Goal: Find contact information

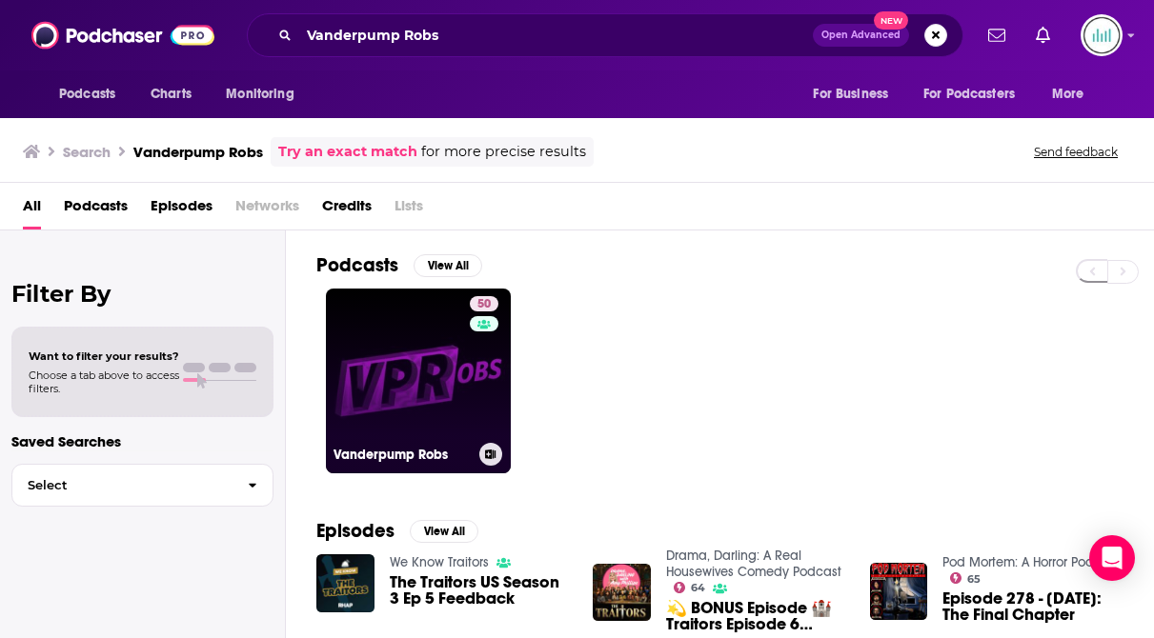
click at [382, 389] on link "50 Vanderpump Robs" at bounding box center [418, 381] width 185 height 185
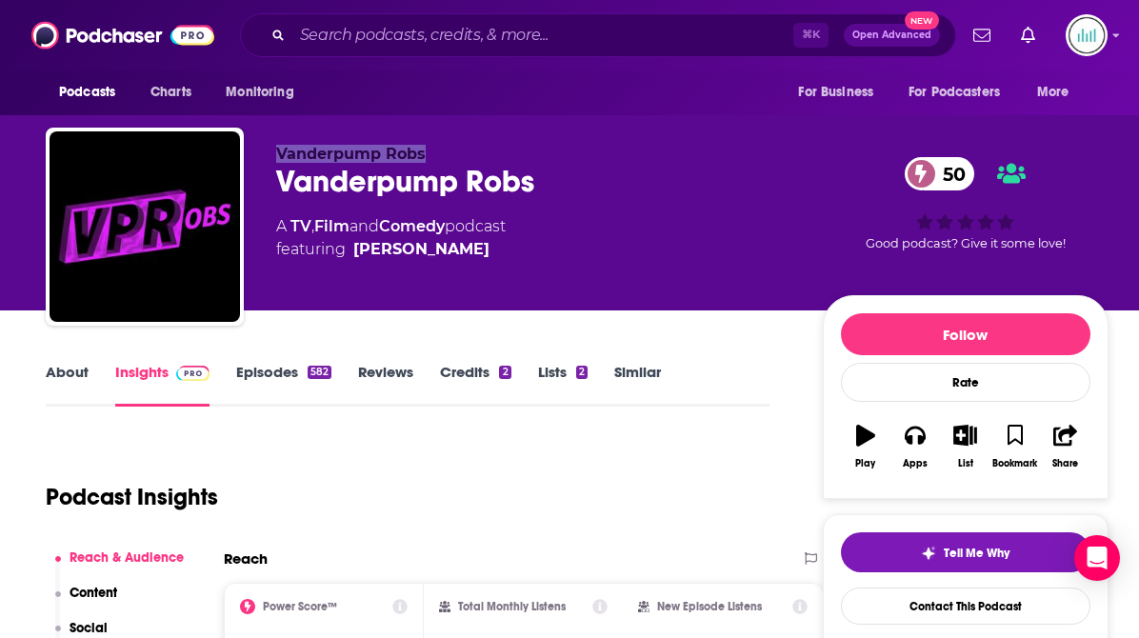
drag, startPoint x: 433, startPoint y: 160, endPoint x: 281, endPoint y: 144, distance: 152.3
click at [281, 144] on div "Vanderpump [PERSON_NAME] Robs 50 A TV , Film and Comedy podcast featuring [PERS…" at bounding box center [577, 231] width 1063 height 206
copy span "Vanderpump Robs"
click at [63, 367] on link "About" at bounding box center [67, 385] width 43 height 44
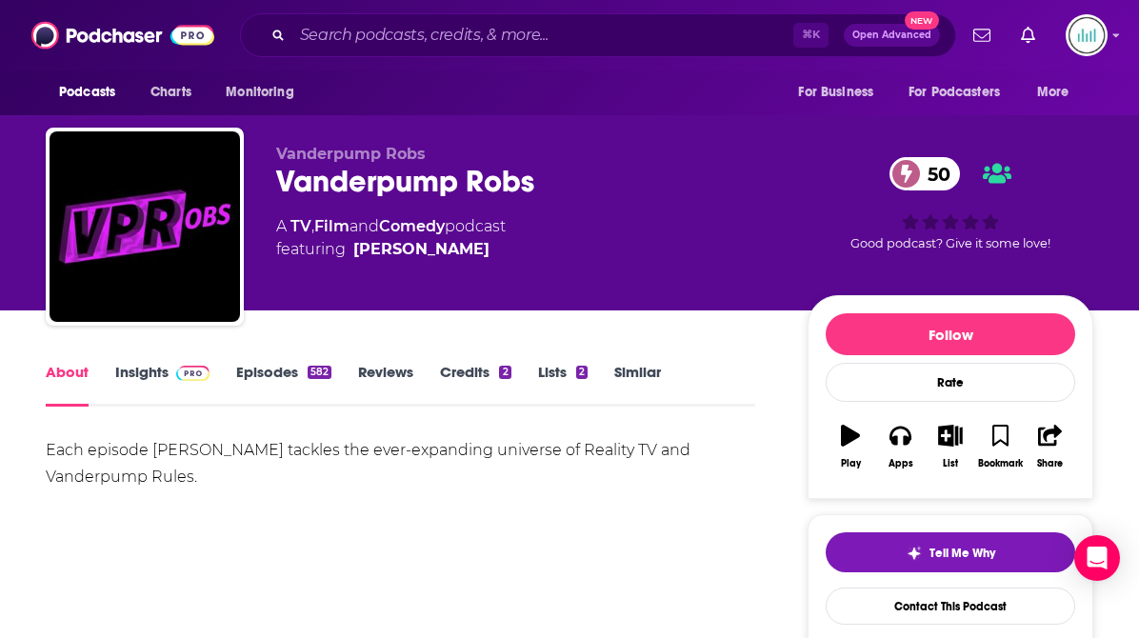
click at [92, 451] on div "Each episode [PERSON_NAME] tackles the ever-expanding universe of Reality TV an…" at bounding box center [401, 463] width 710 height 53
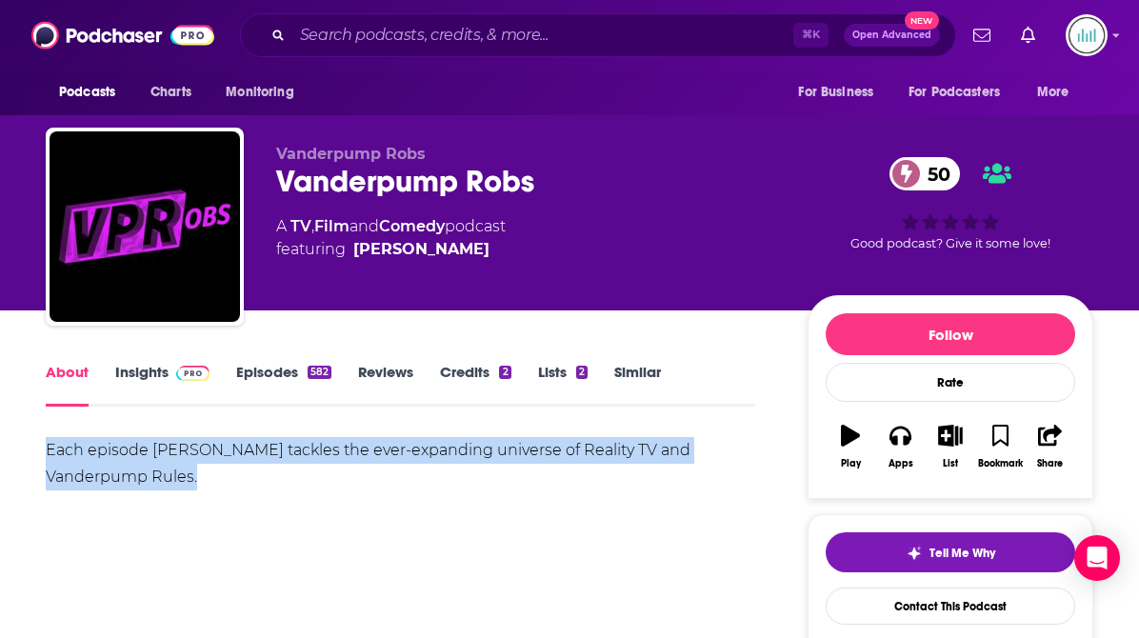
click at [92, 451] on div "Each episode [PERSON_NAME] tackles the ever-expanding universe of Reality TV an…" at bounding box center [401, 463] width 710 height 53
copy div "Each episode [PERSON_NAME] tackles the ever-expanding universe of Reality TV an…"
click at [450, 247] on span "featuring [PERSON_NAME]" at bounding box center [391, 249] width 230 height 23
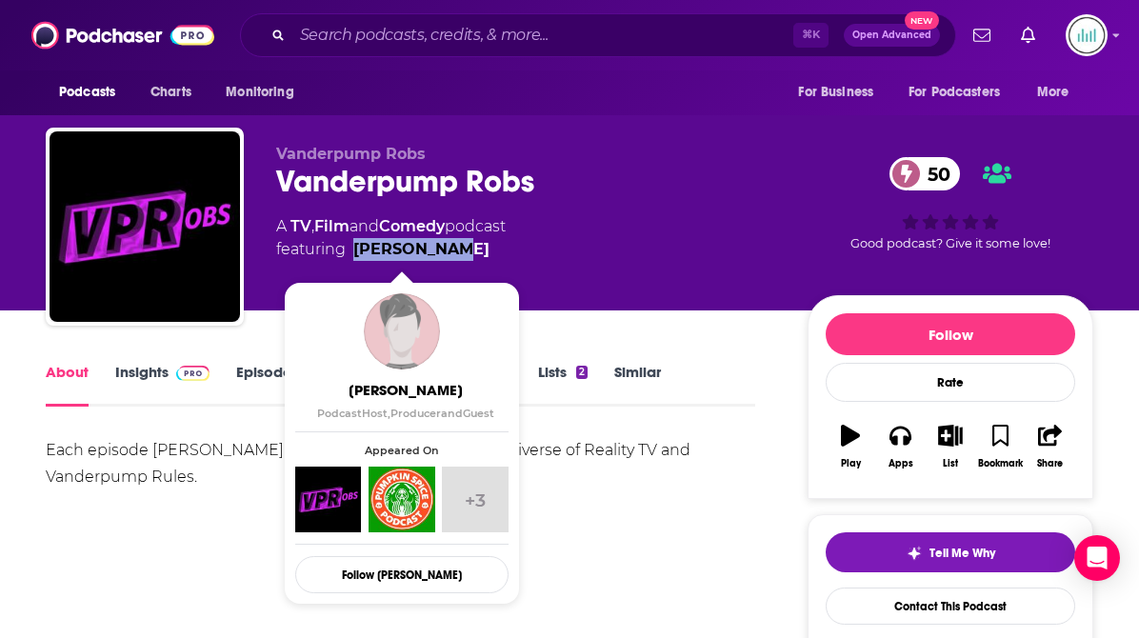
click at [354, 241] on span "featuring [PERSON_NAME]" at bounding box center [391, 249] width 230 height 23
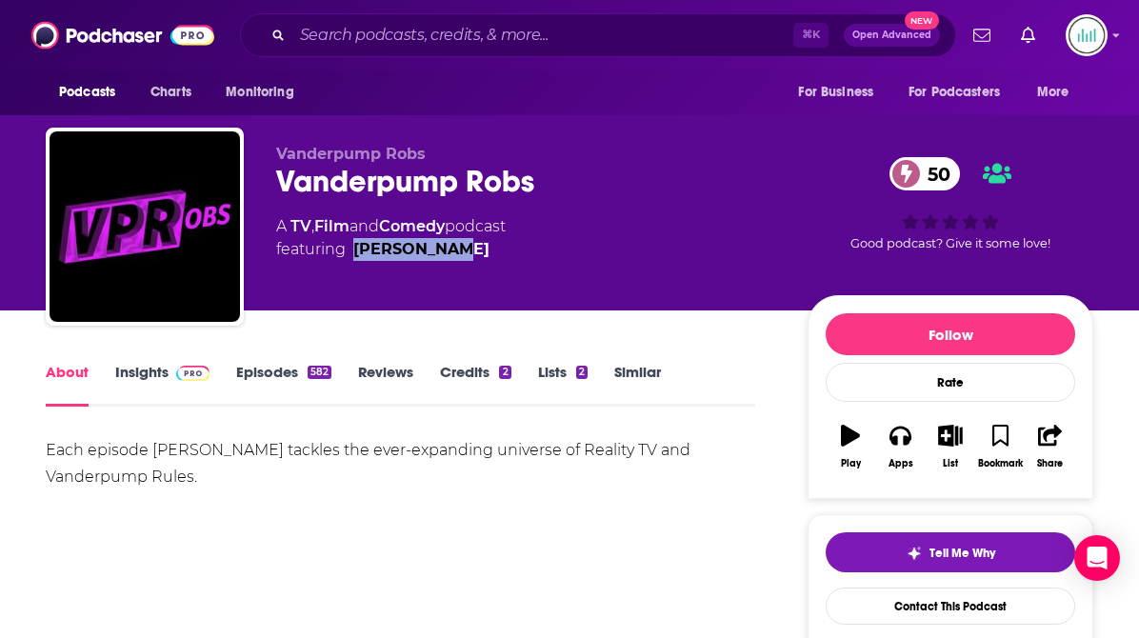
copy link "[PERSON_NAME]"
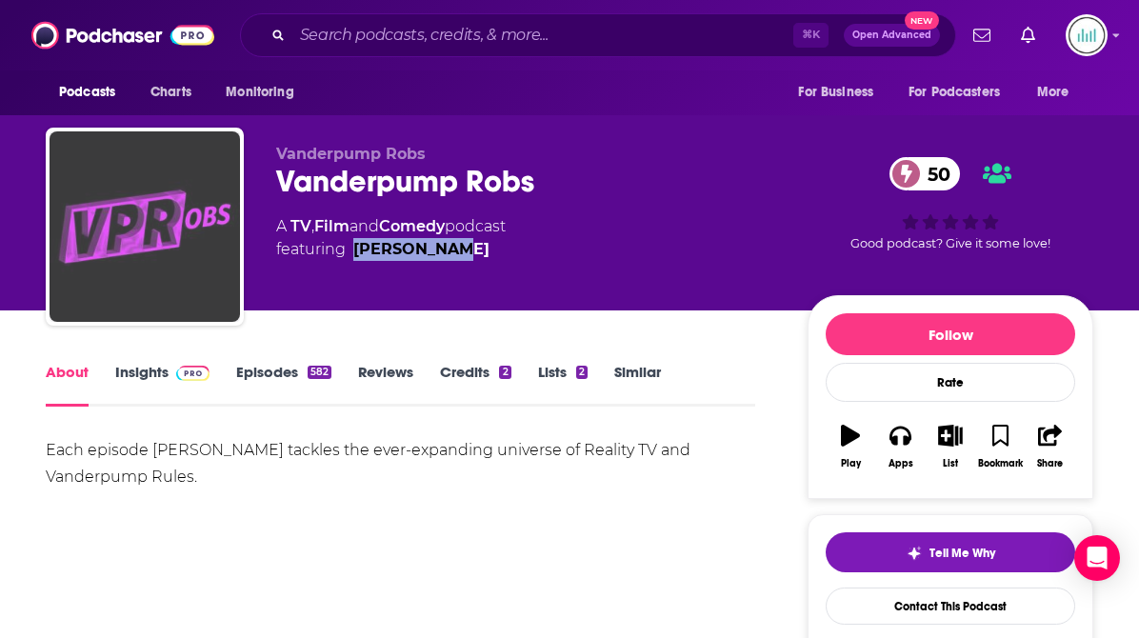
click at [176, 197] on img "Vanderpump Robs" at bounding box center [145, 226] width 191 height 191
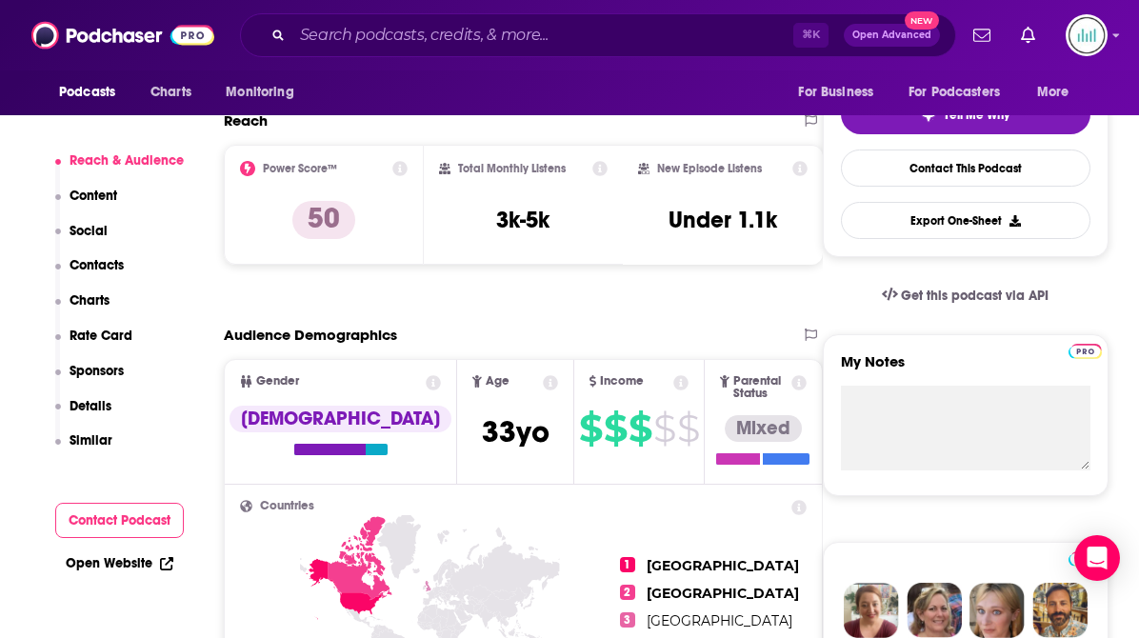
scroll to position [525, 0]
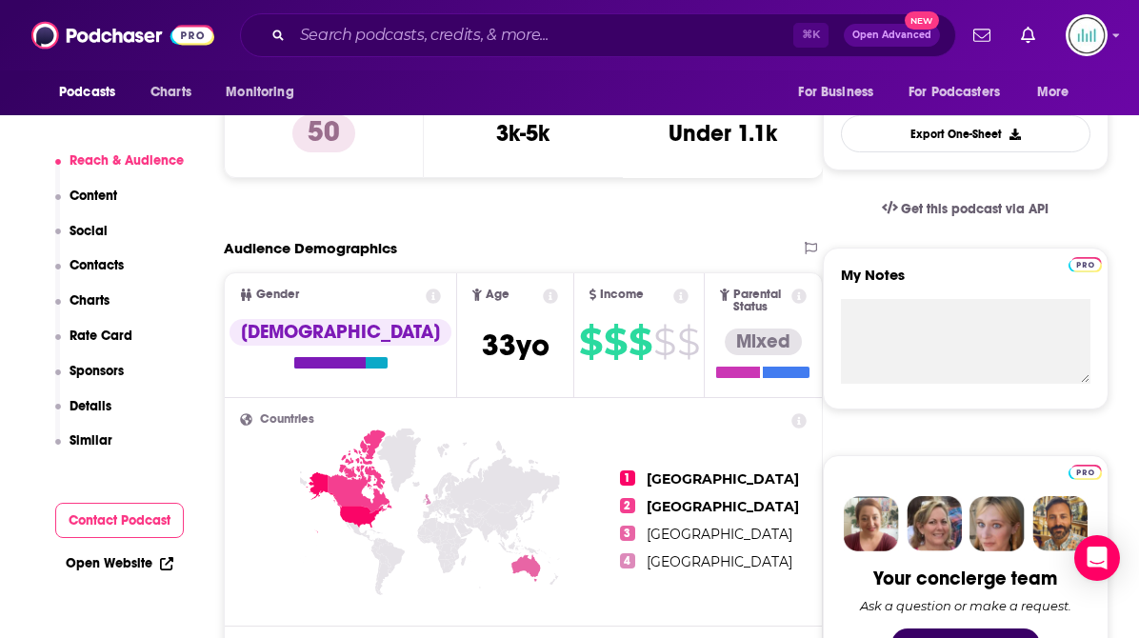
click at [91, 259] on p "Contacts" at bounding box center [97, 265] width 54 height 16
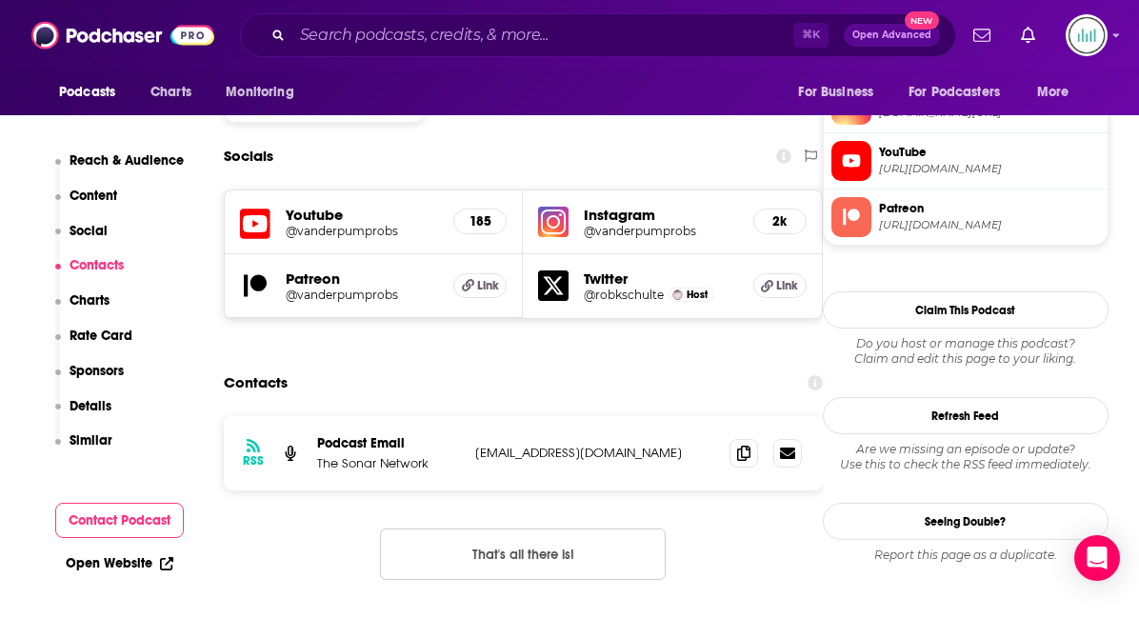
scroll to position [1659, 0]
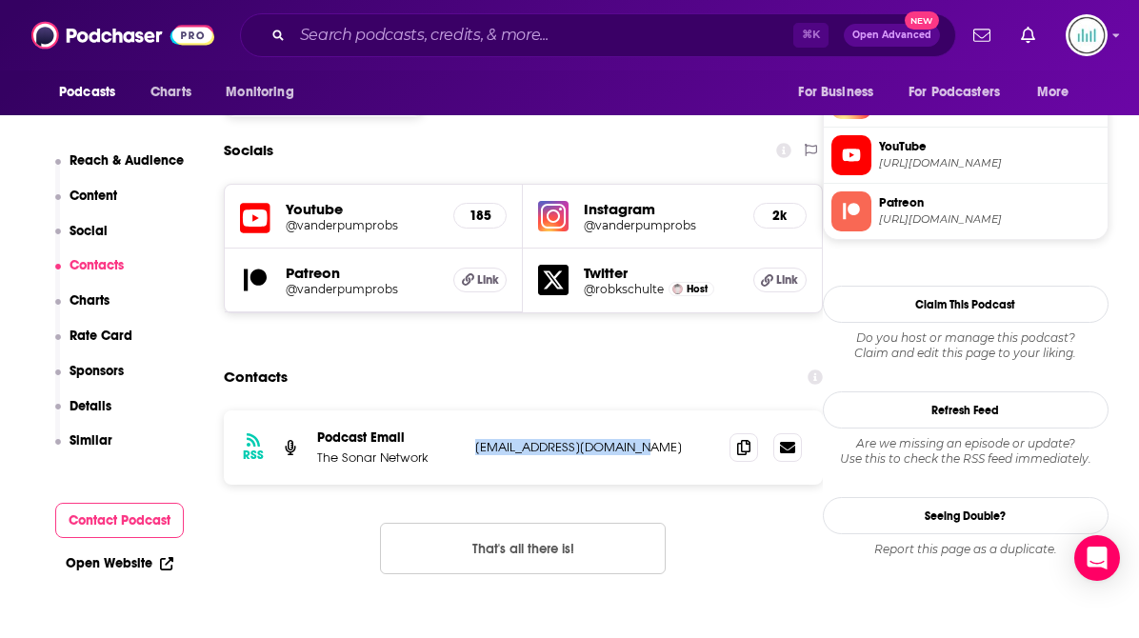
drag, startPoint x: 660, startPoint y: 351, endPoint x: 474, endPoint y: 351, distance: 186.7
click at [474, 411] on div "RSS Podcast Email The Sonar Network [EMAIL_ADDRESS][DOMAIN_NAME] [EMAIL_ADDRESS…" at bounding box center [523, 448] width 599 height 74
copy p "[EMAIL_ADDRESS][DOMAIN_NAME]"
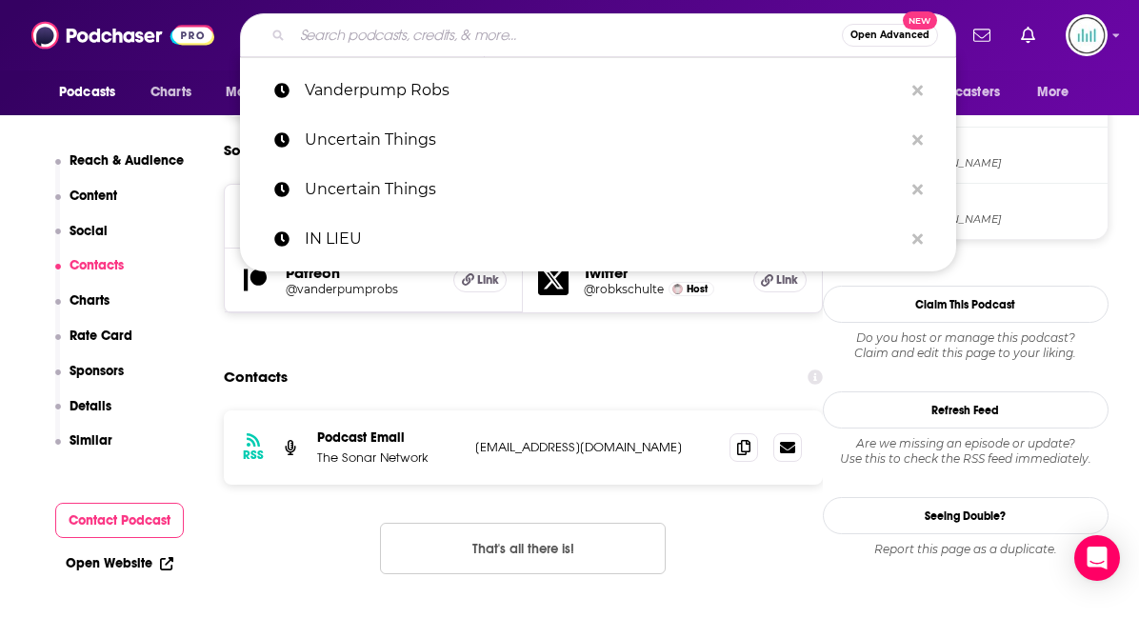
click at [328, 34] on input "Search podcasts, credits, & more..." at bounding box center [567, 35] width 550 height 30
paste input "[PERSON_NAME] Show"
type input "[PERSON_NAME] Show"
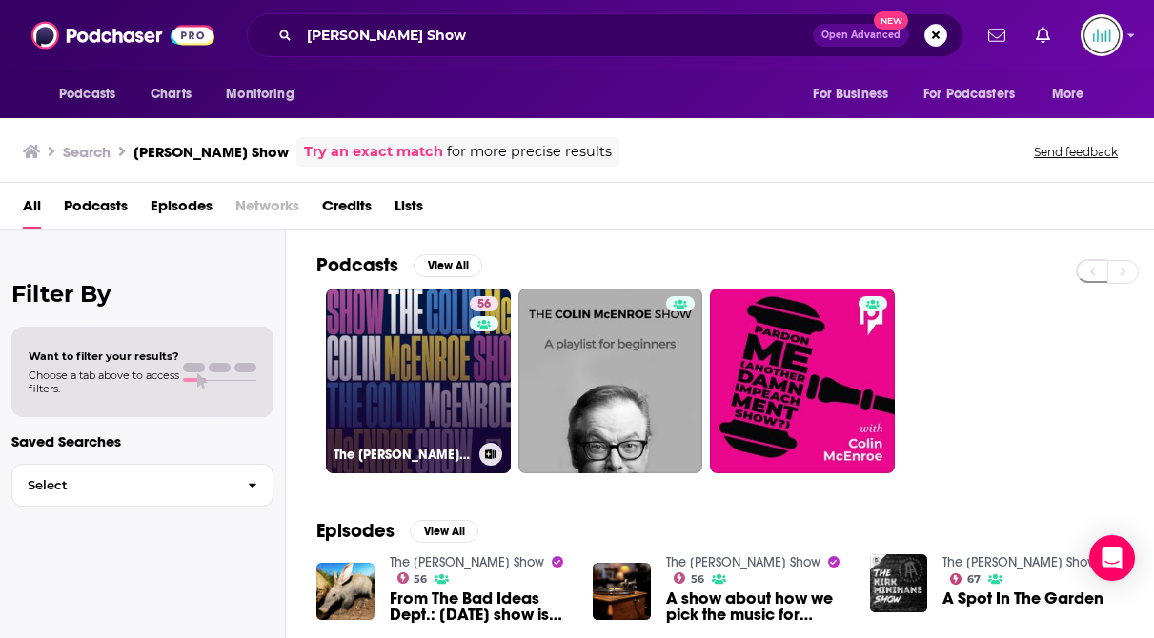
click at [415, 388] on link "56 The [PERSON_NAME] Show" at bounding box center [418, 381] width 185 height 185
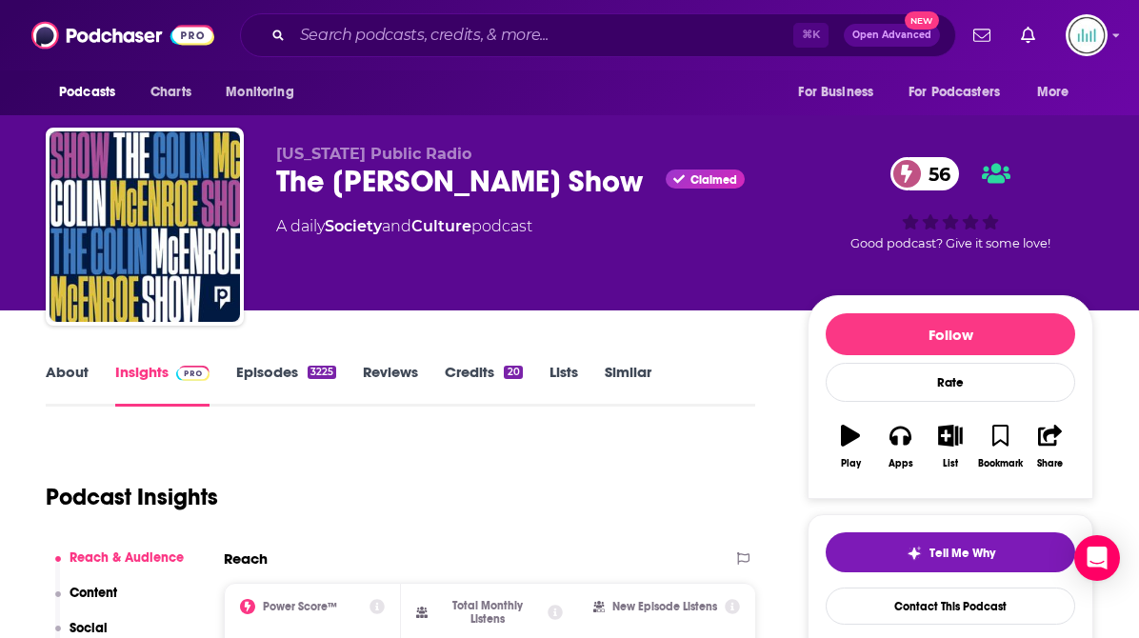
click at [66, 374] on link "About" at bounding box center [67, 385] width 43 height 44
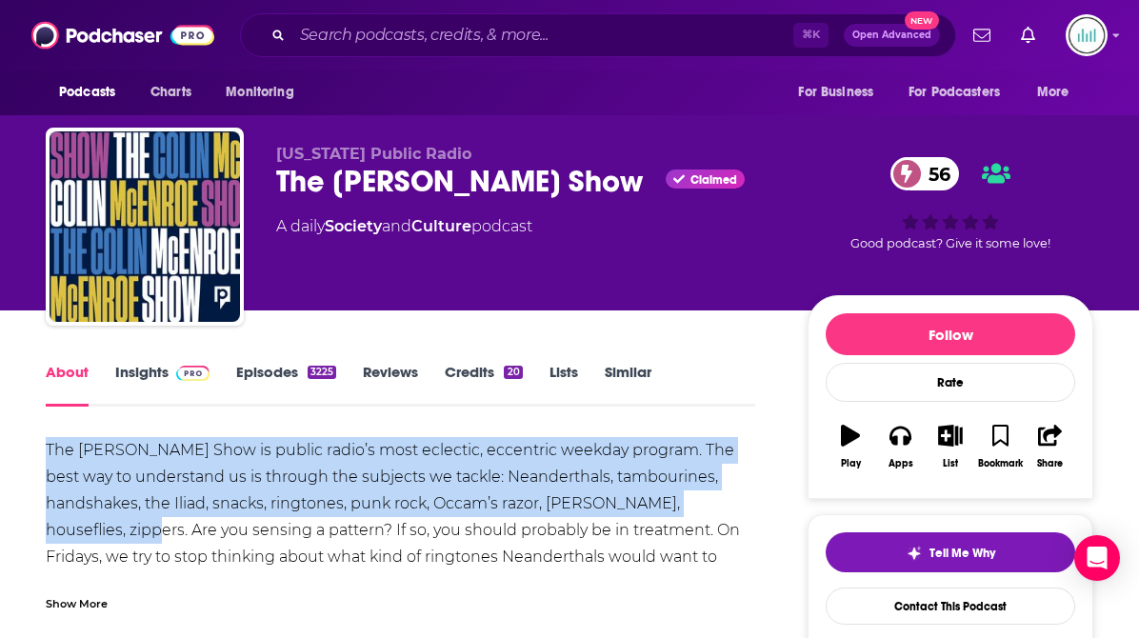
drag, startPoint x: 109, startPoint y: 531, endPoint x: 44, endPoint y: 450, distance: 103.7
drag, startPoint x: 554, startPoint y: 225, endPoint x: 281, endPoint y: 212, distance: 272.8
click at [281, 212] on div "[US_STATE] Public Radio The [PERSON_NAME] Show Claimed 56 A daily Society and C…" at bounding box center [526, 221] width 501 height 152
copy div "A daily Society and Culture podcast"
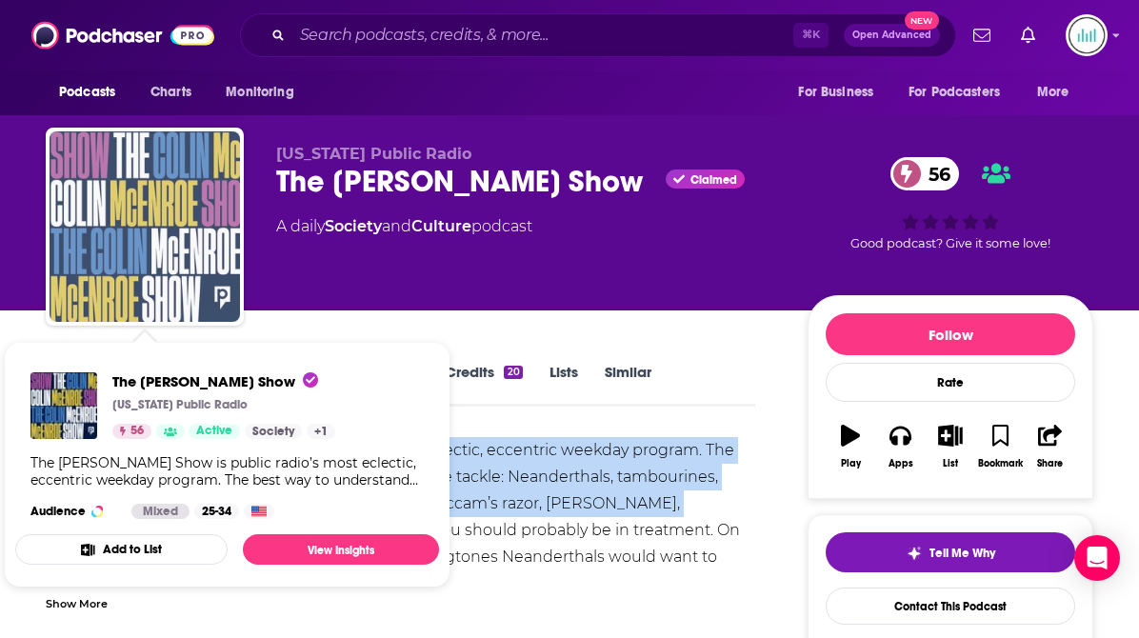
click at [124, 227] on img "The Colin McEnroe Show" at bounding box center [145, 226] width 191 height 191
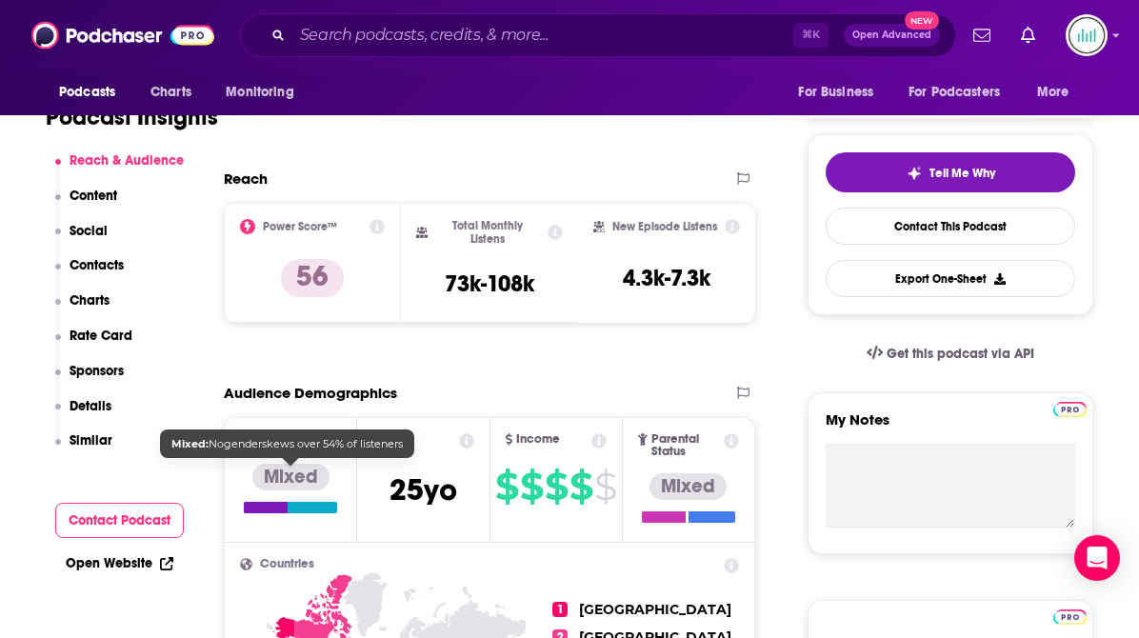
scroll to position [381, 0]
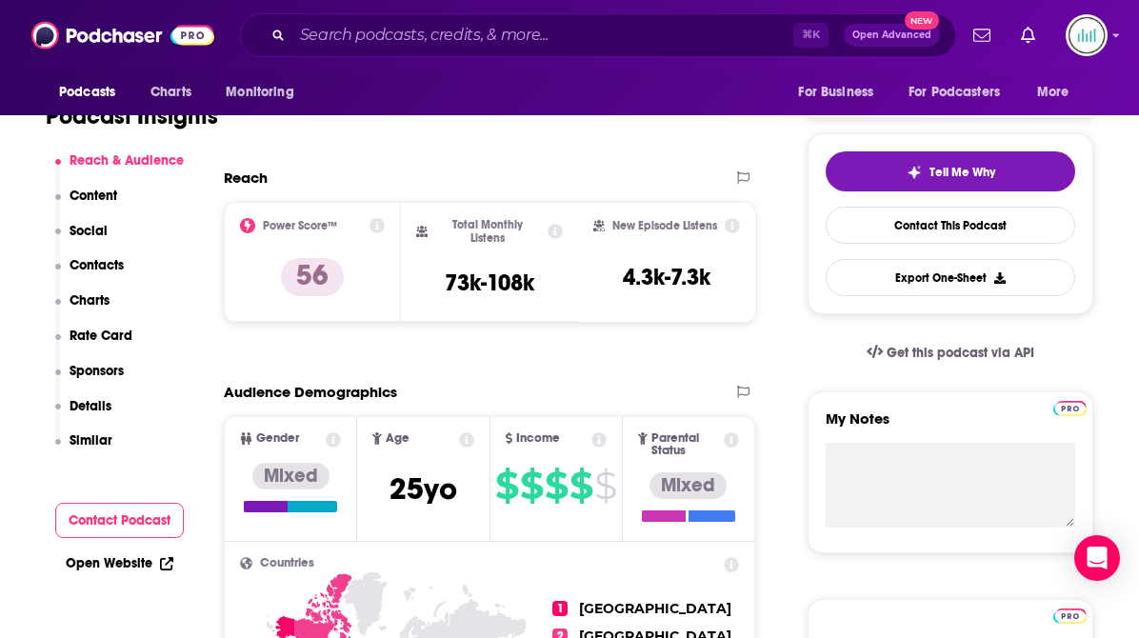
click at [116, 260] on p "Contacts" at bounding box center [97, 265] width 54 height 16
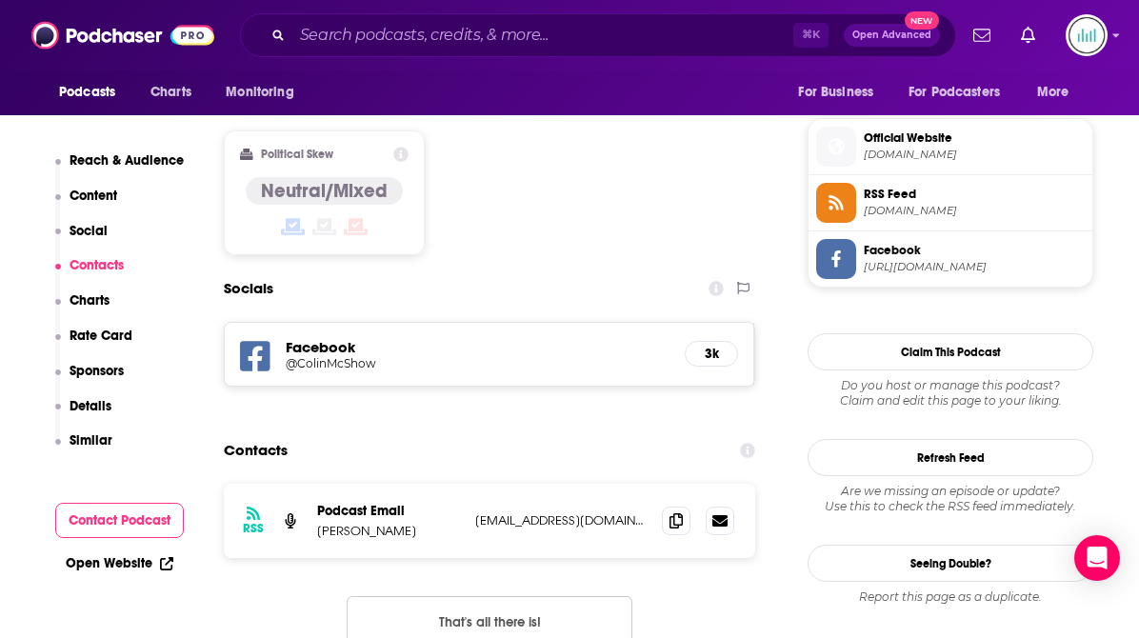
scroll to position [1559, 0]
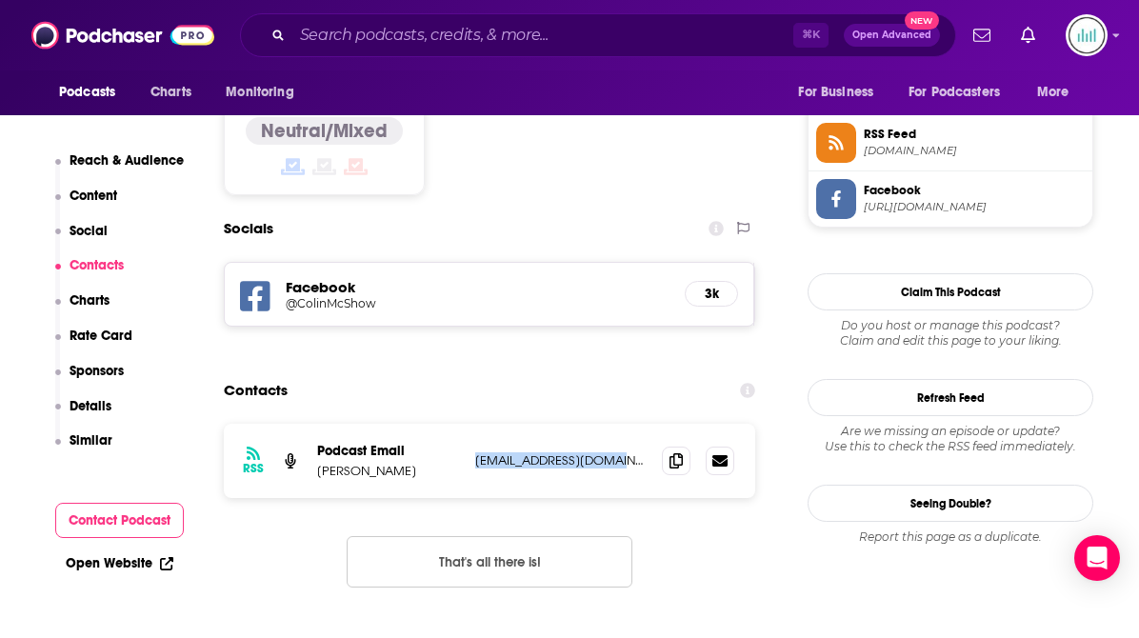
drag, startPoint x: 615, startPoint y: 353, endPoint x: 477, endPoint y: 353, distance: 137.2
click at [475, 453] on p "[EMAIL_ADDRESS][DOMAIN_NAME]" at bounding box center [560, 461] width 171 height 16
copy p "[EMAIL_ADDRESS][DOMAIN_NAME]"
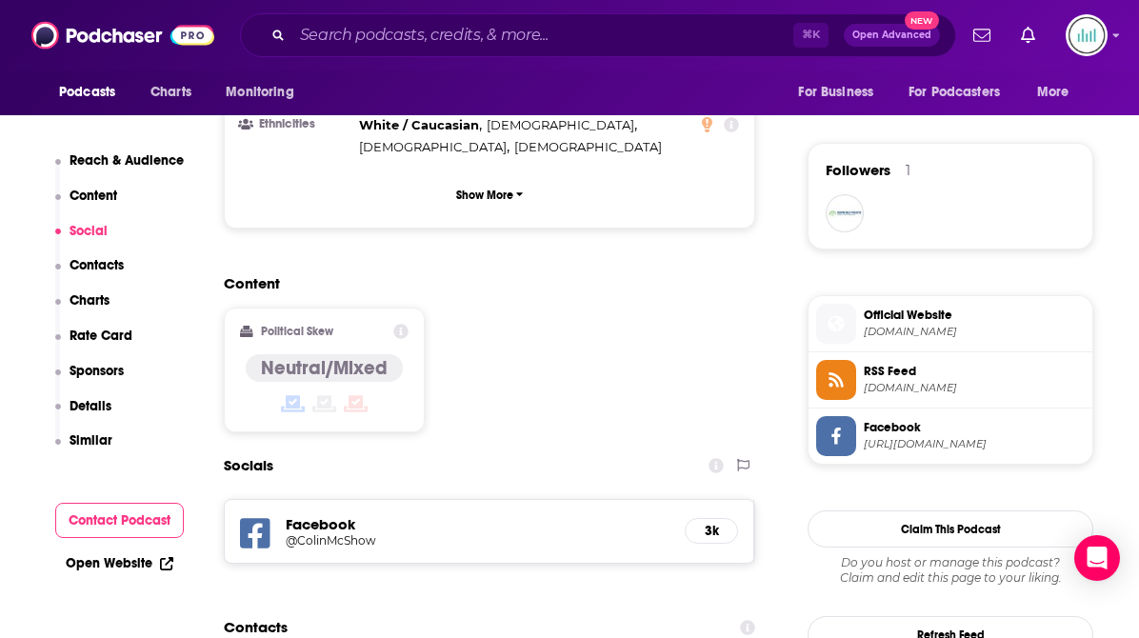
scroll to position [1349, 0]
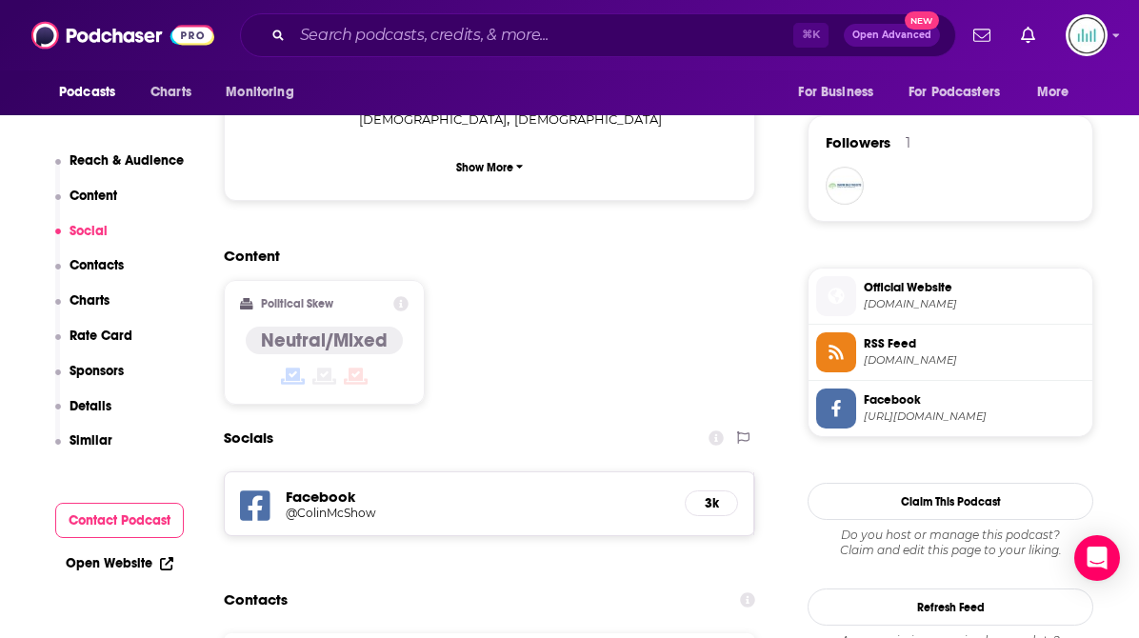
drag, startPoint x: 405, startPoint y: 570, endPoint x: 317, endPoint y: 571, distance: 87.7
copy p "[PERSON_NAME]"
click at [98, 398] on p "Details" at bounding box center [91, 406] width 42 height 16
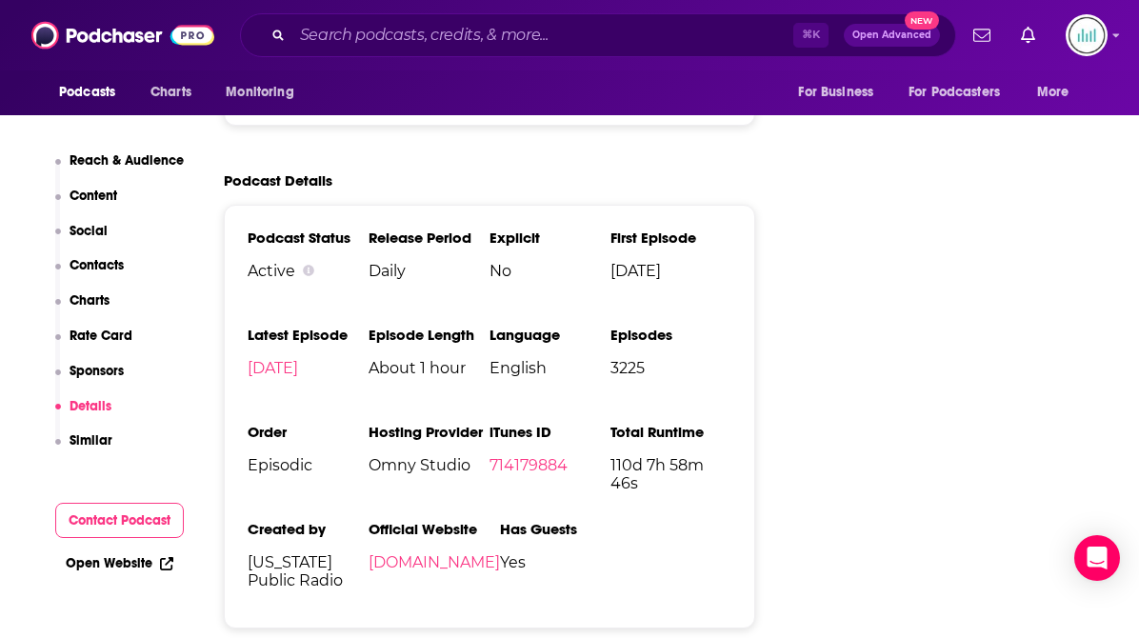
scroll to position [2698, 0]
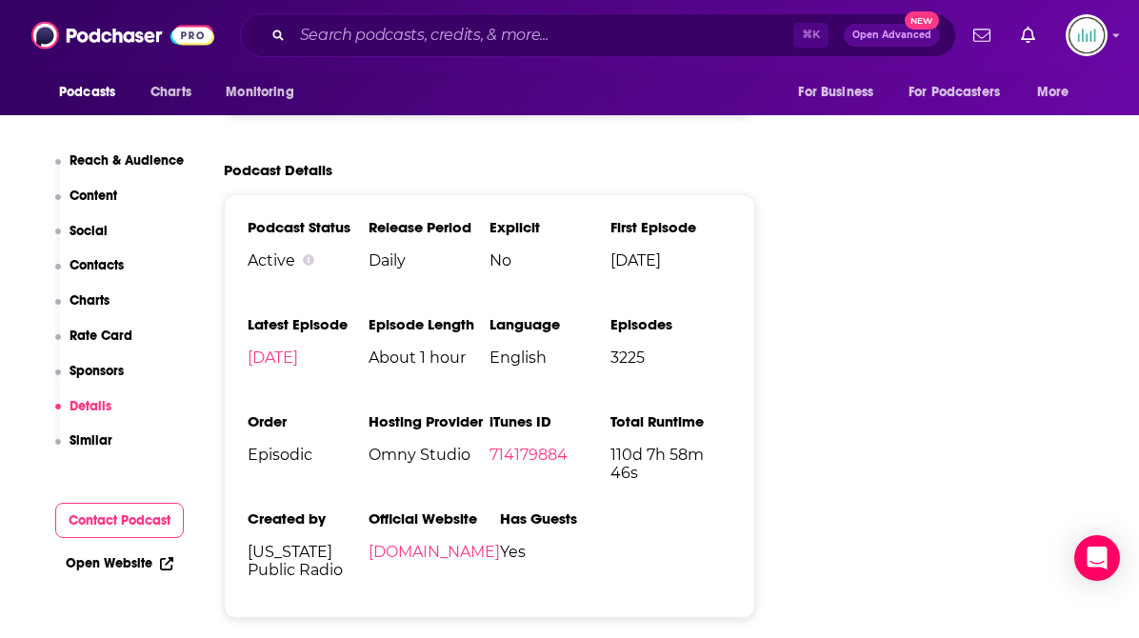
drag, startPoint x: 350, startPoint y: 468, endPoint x: 250, endPoint y: 450, distance: 101.7
click at [250, 543] on span "[US_STATE] Public Radio" at bounding box center [308, 561] width 121 height 36
copy span "[US_STATE] Public Radio"
click at [446, 543] on span "[DOMAIN_NAME]" at bounding box center [434, 552] width 131 height 18
drag, startPoint x: 445, startPoint y: 453, endPoint x: 371, endPoint y: 448, distance: 74.5
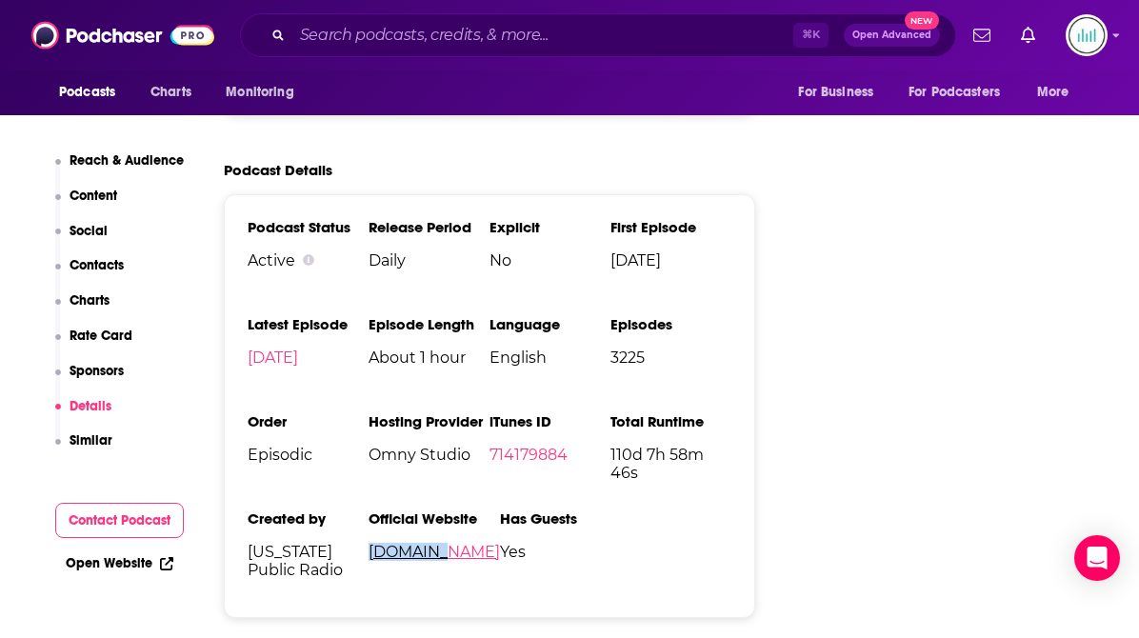
click at [371, 543] on span "[DOMAIN_NAME]" at bounding box center [434, 552] width 131 height 18
copy link "[DOMAIN_NAME]"
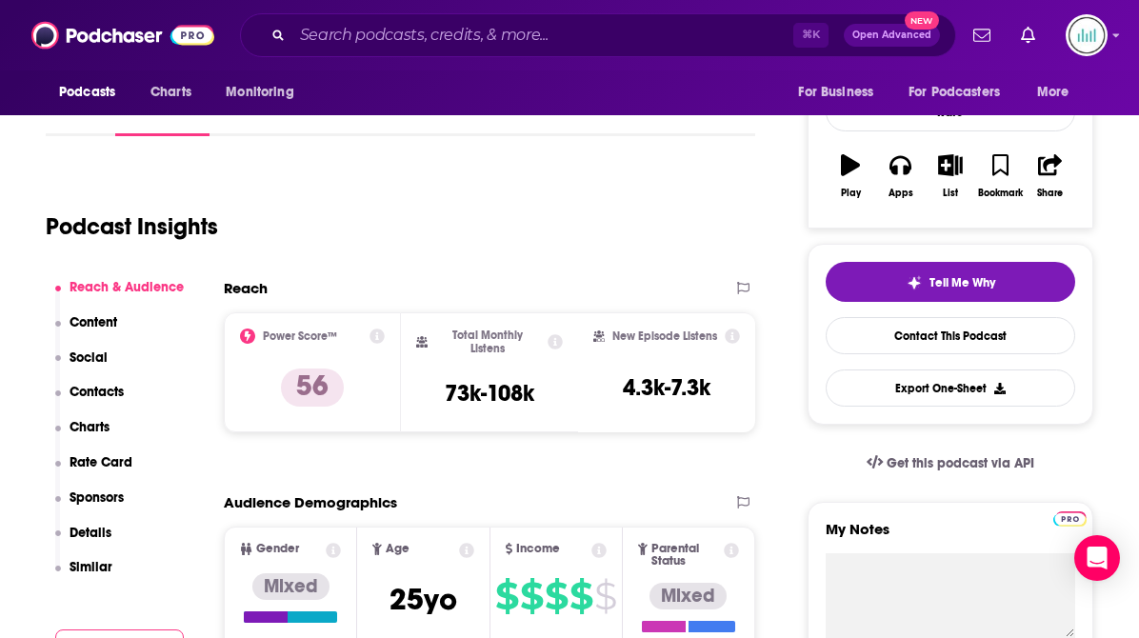
scroll to position [0, 0]
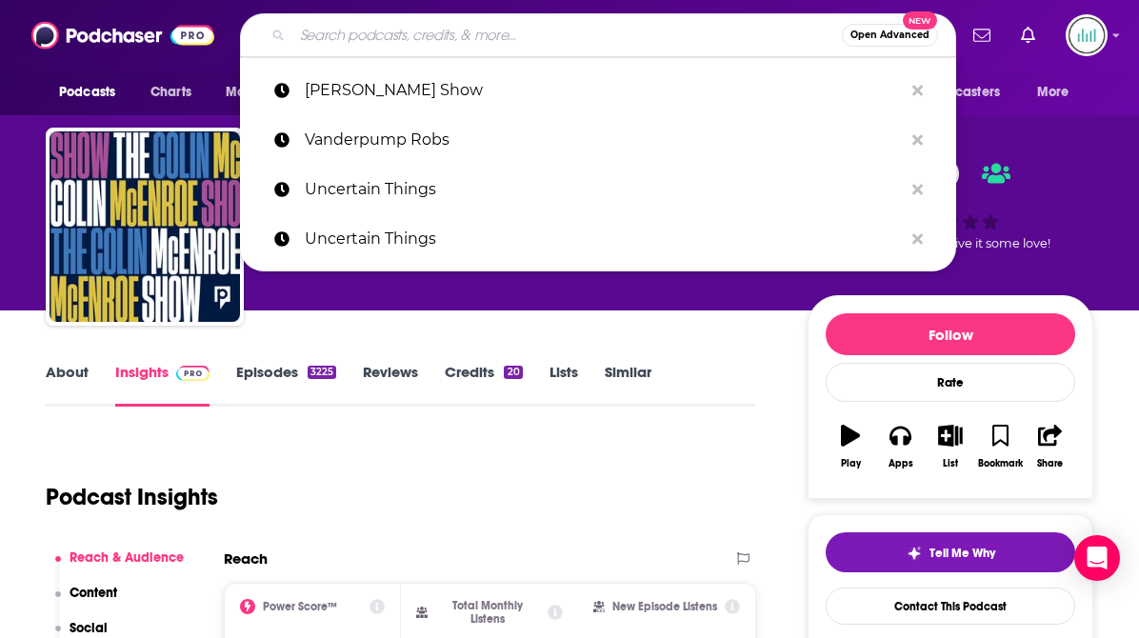
click at [329, 34] on input "Search podcasts, credits, & more..." at bounding box center [567, 35] width 550 height 30
paste input "[DOMAIN_NAME]"
type input "[DOMAIN_NAME]"
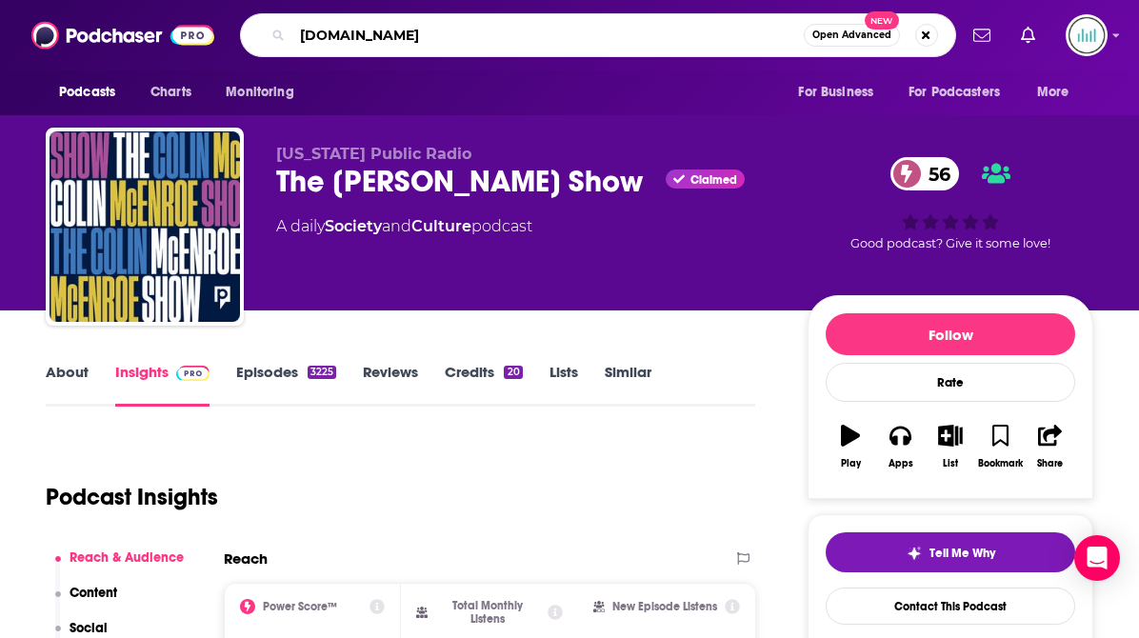
drag, startPoint x: 377, startPoint y: 32, endPoint x: 291, endPoint y: 23, distance: 87.2
click at [291, 23] on div "[DOMAIN_NAME] Open Advanced New" at bounding box center [598, 35] width 716 height 44
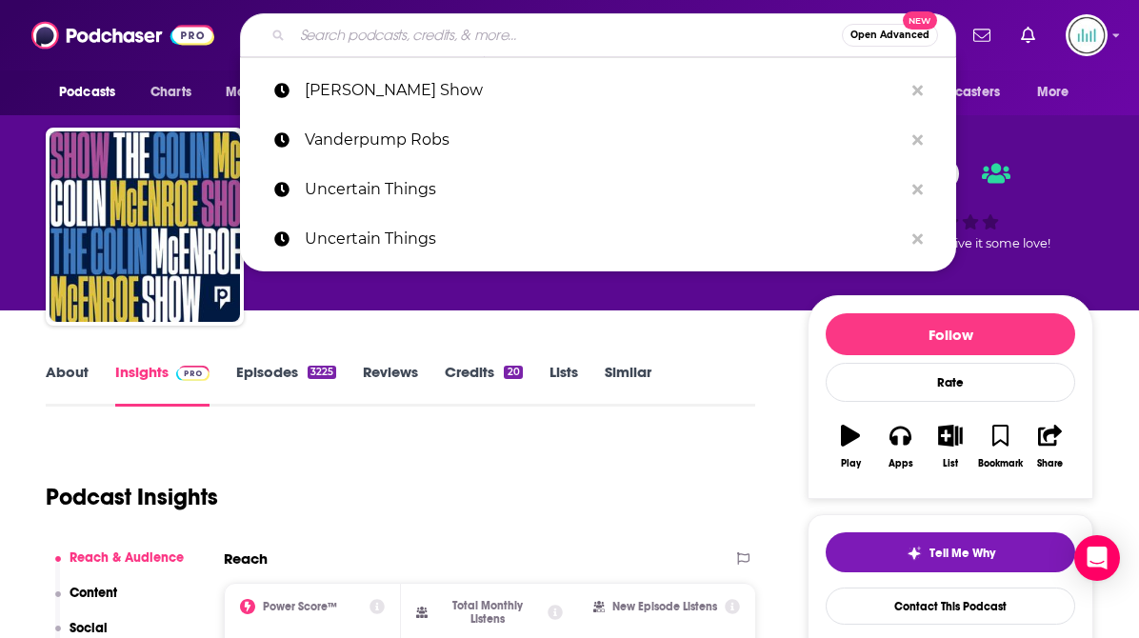
click at [333, 29] on input "Search podcasts, credits, & more..." at bounding box center [567, 35] width 550 height 30
paste input "[PERSON_NAME] Show"
type input "[PERSON_NAME] Show"
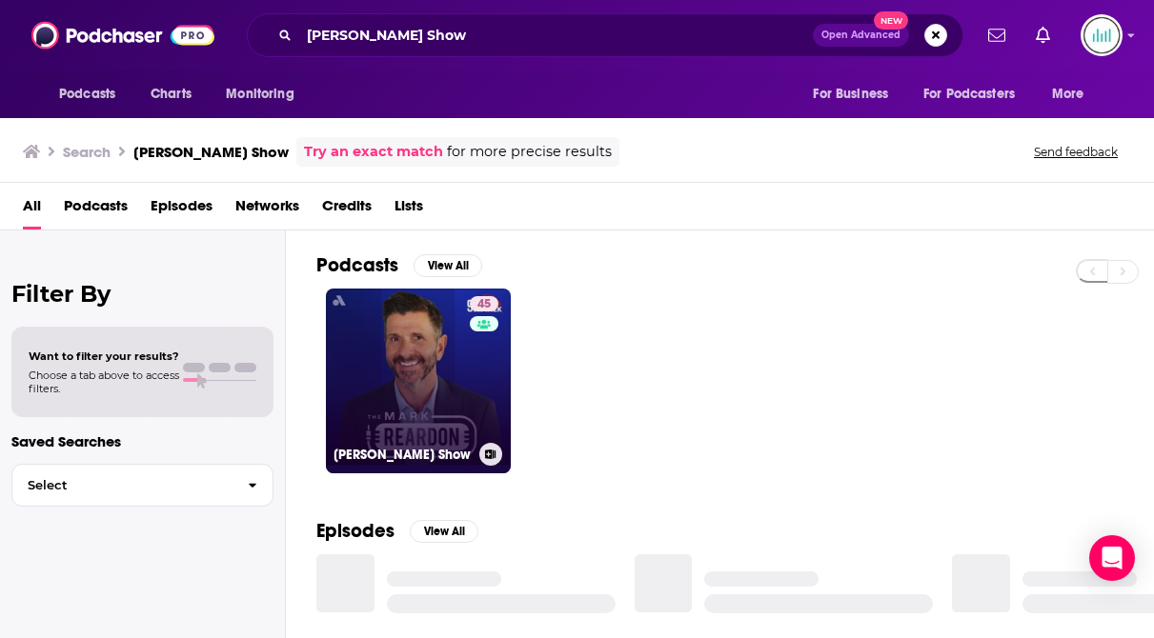
click at [375, 343] on link "45 [PERSON_NAME] Show" at bounding box center [418, 381] width 185 height 185
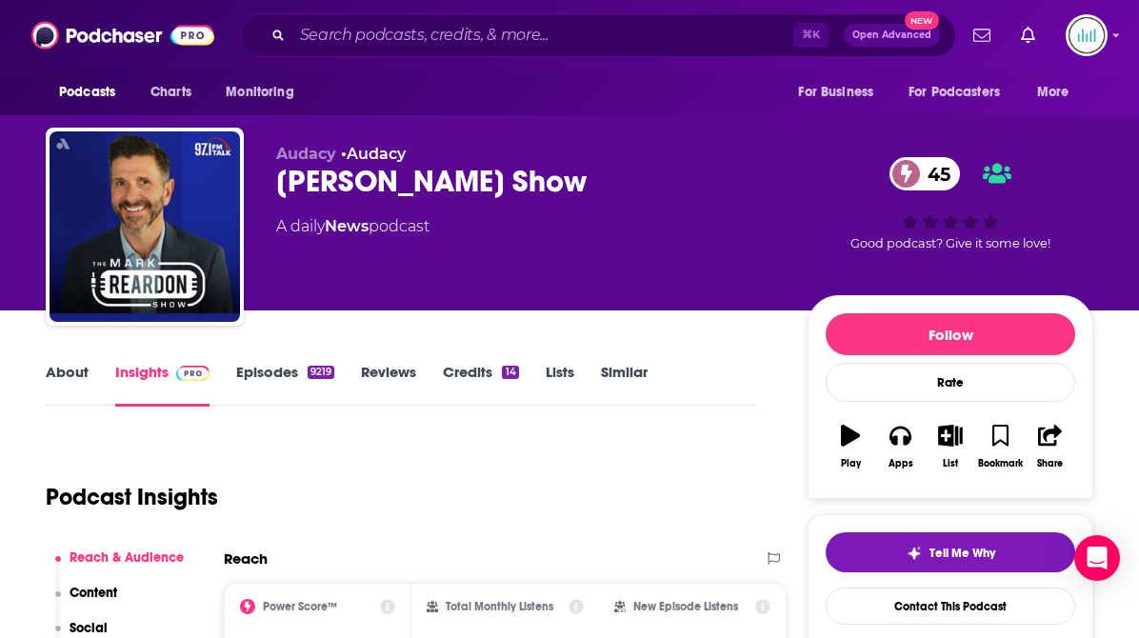
click at [50, 365] on link "About" at bounding box center [67, 385] width 43 height 44
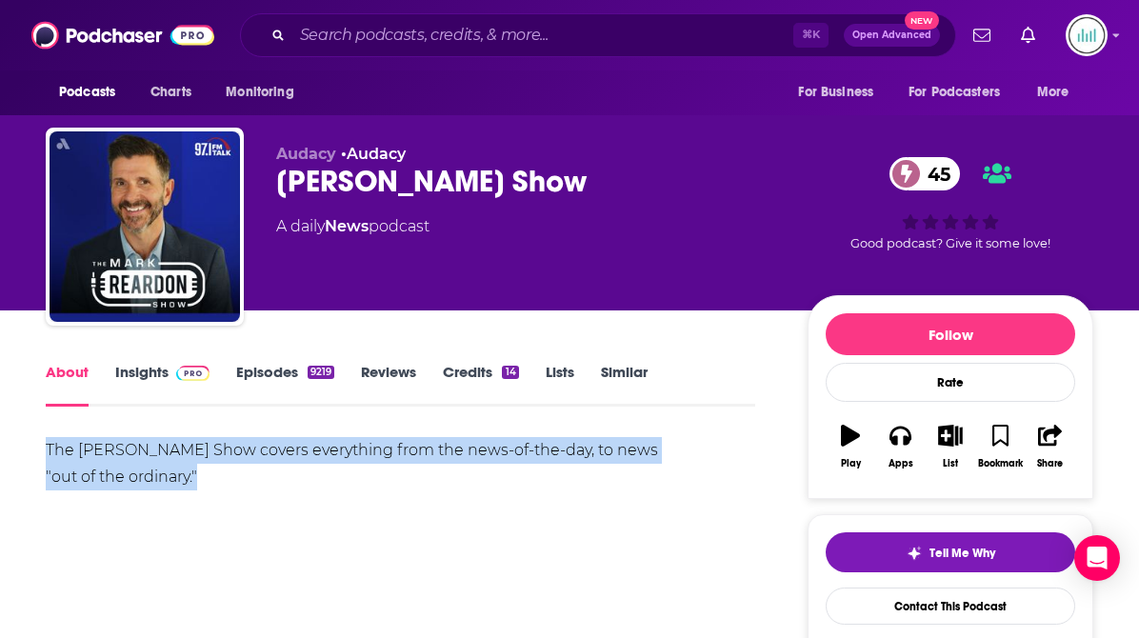
drag, startPoint x: 208, startPoint y: 483, endPoint x: 41, endPoint y: 452, distance: 169.7
copy div "The [PERSON_NAME] Show covers everything from the news-of-the-day, to news "out…"
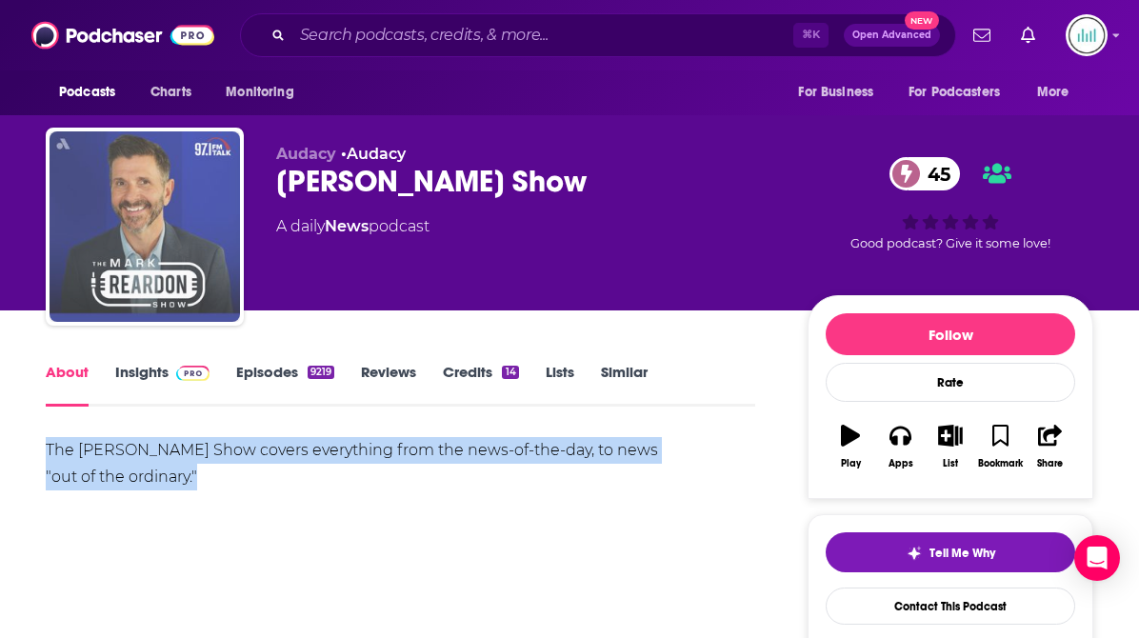
click at [179, 259] on img "Mark Reardon Show" at bounding box center [145, 226] width 191 height 191
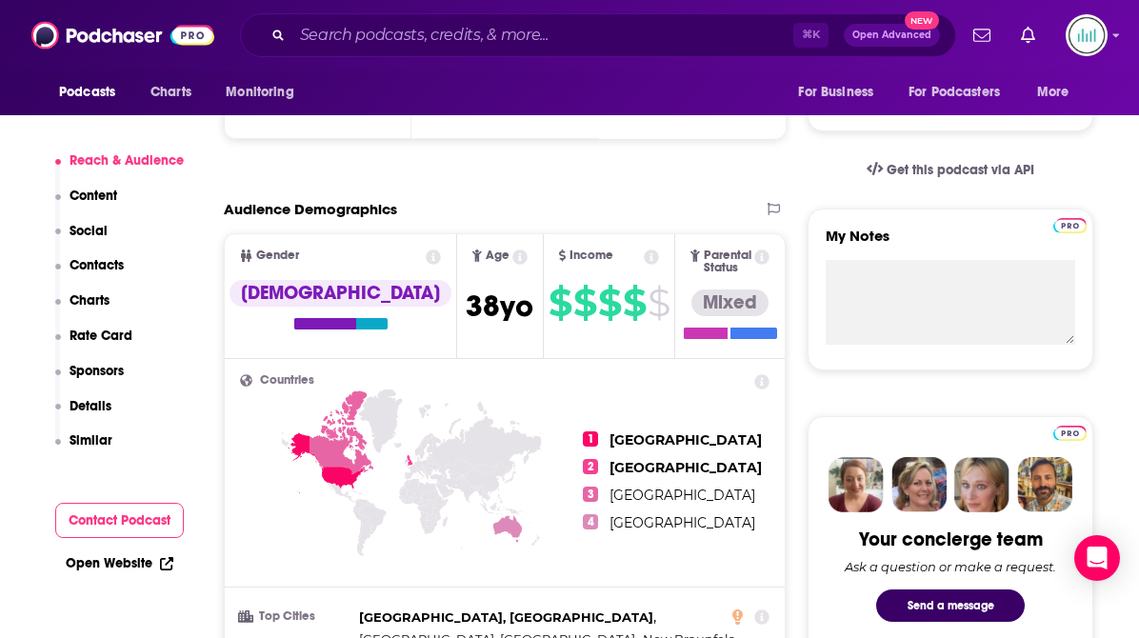
scroll to position [732, 0]
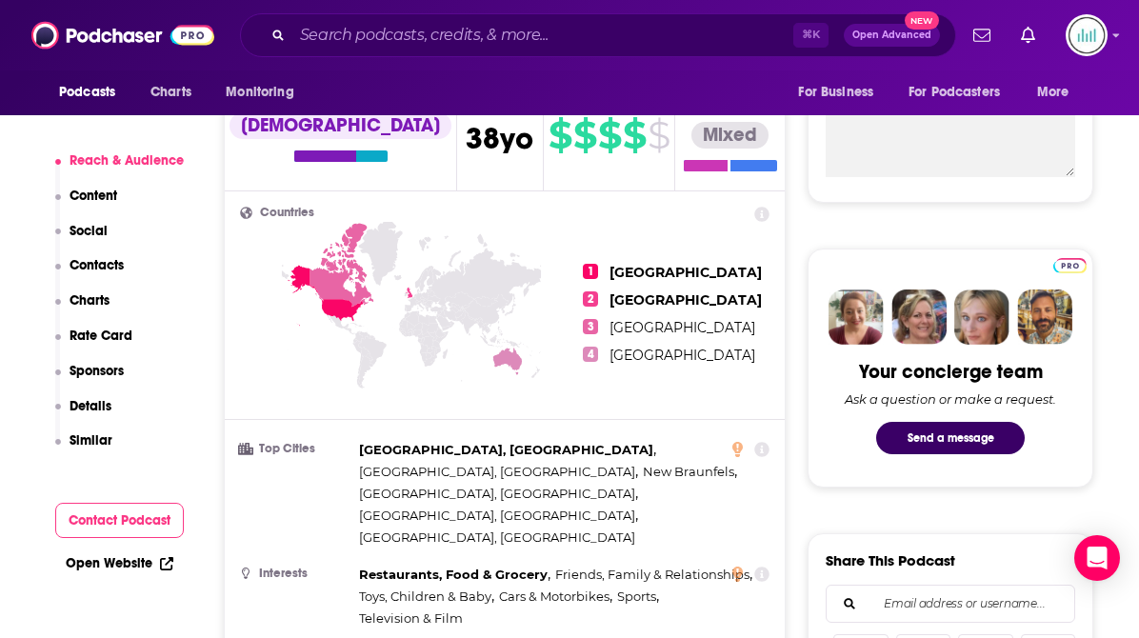
click at [97, 266] on p "Contacts" at bounding box center [97, 265] width 54 height 16
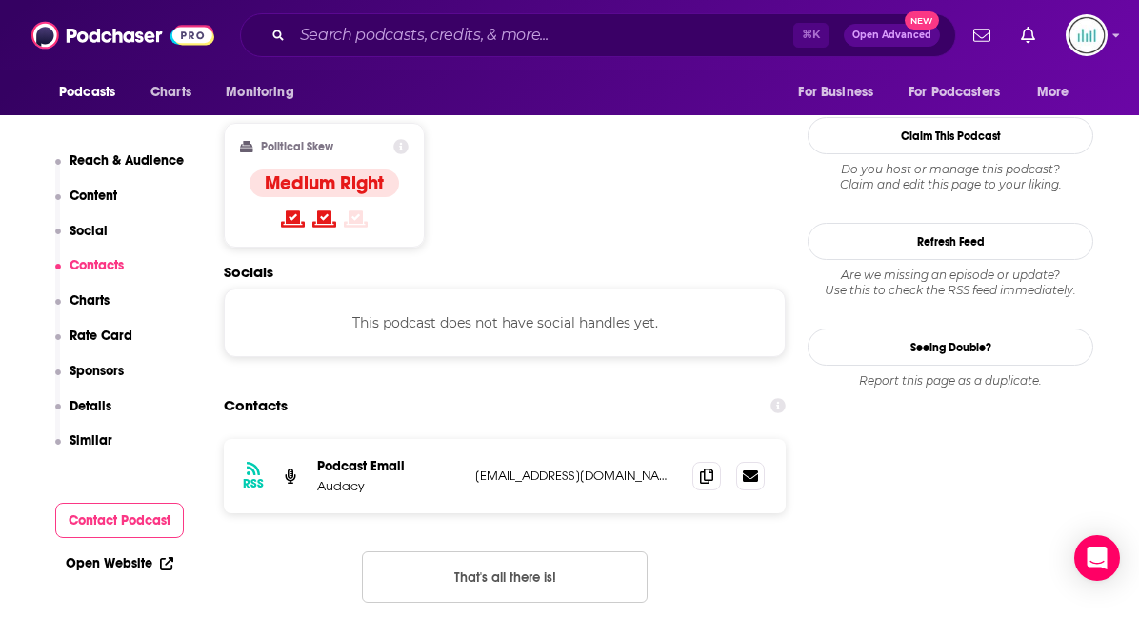
scroll to position [1543, 0]
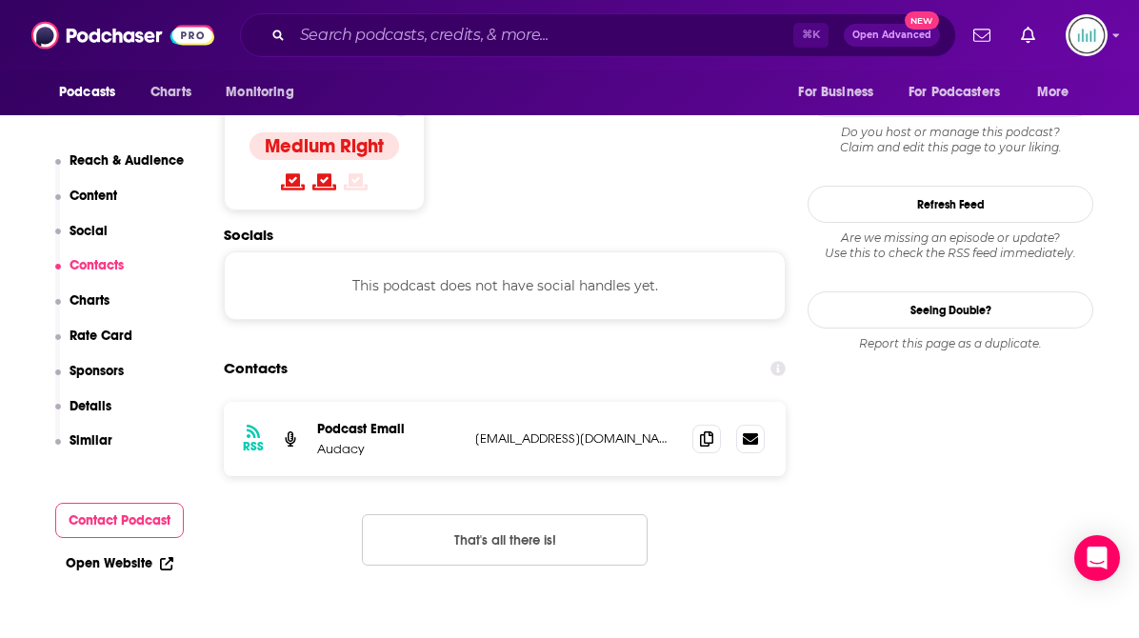
click at [502, 431] on p "[EMAIL_ADDRESS][DOMAIN_NAME]" at bounding box center [576, 439] width 202 height 16
click at [306, 29] on input "Search podcasts, credits, & more..." at bounding box center [542, 35] width 501 height 30
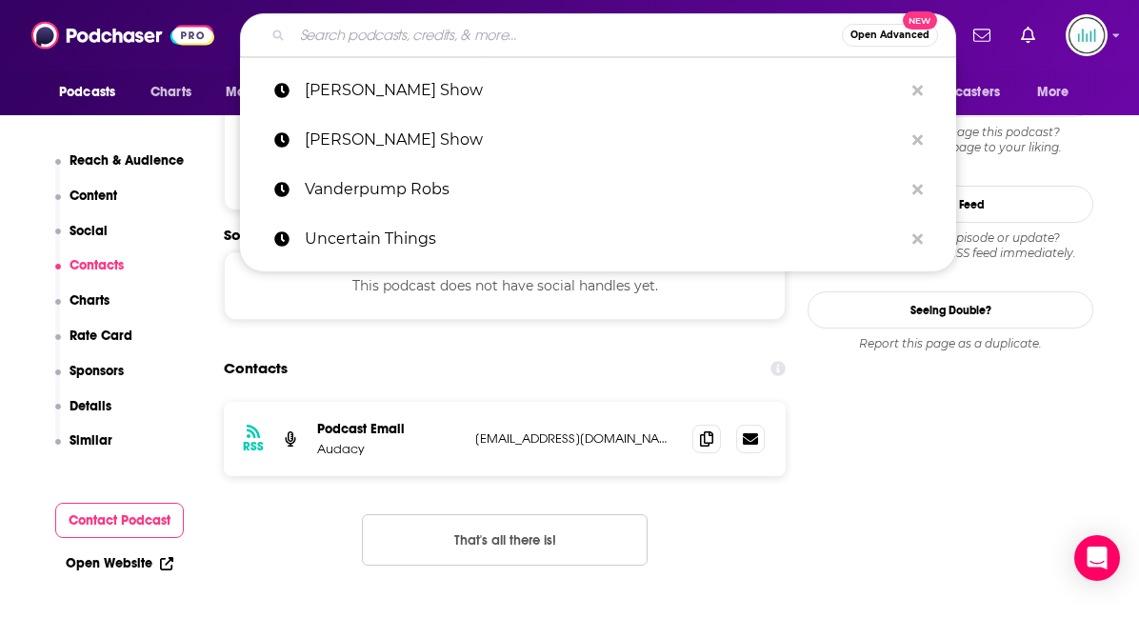
paste input "Very Serious"
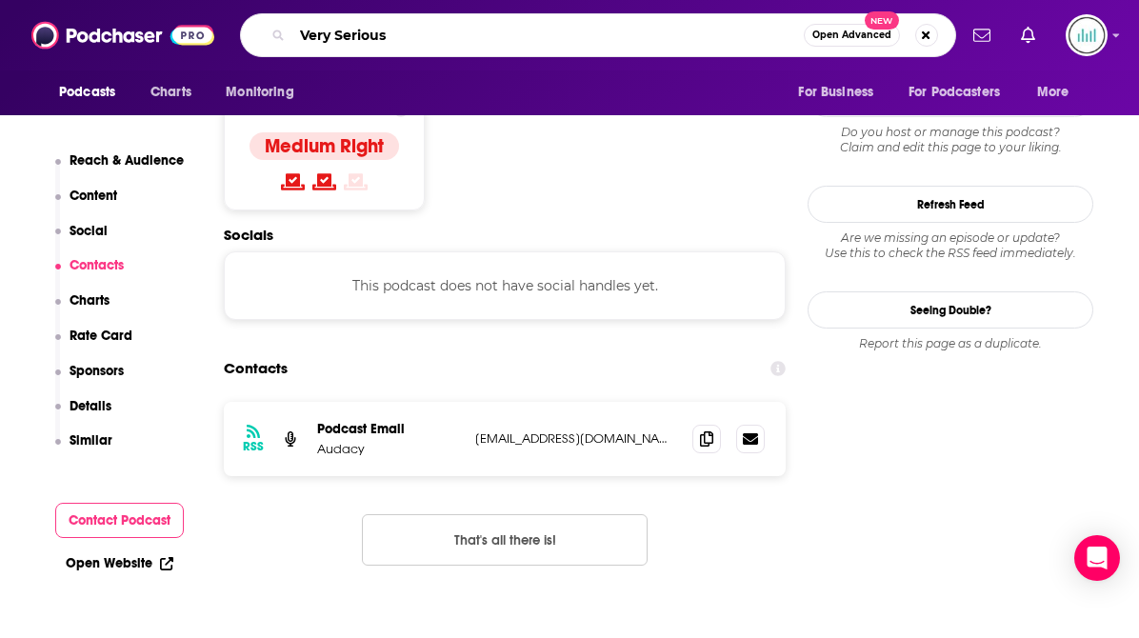
type input "Very Serious"
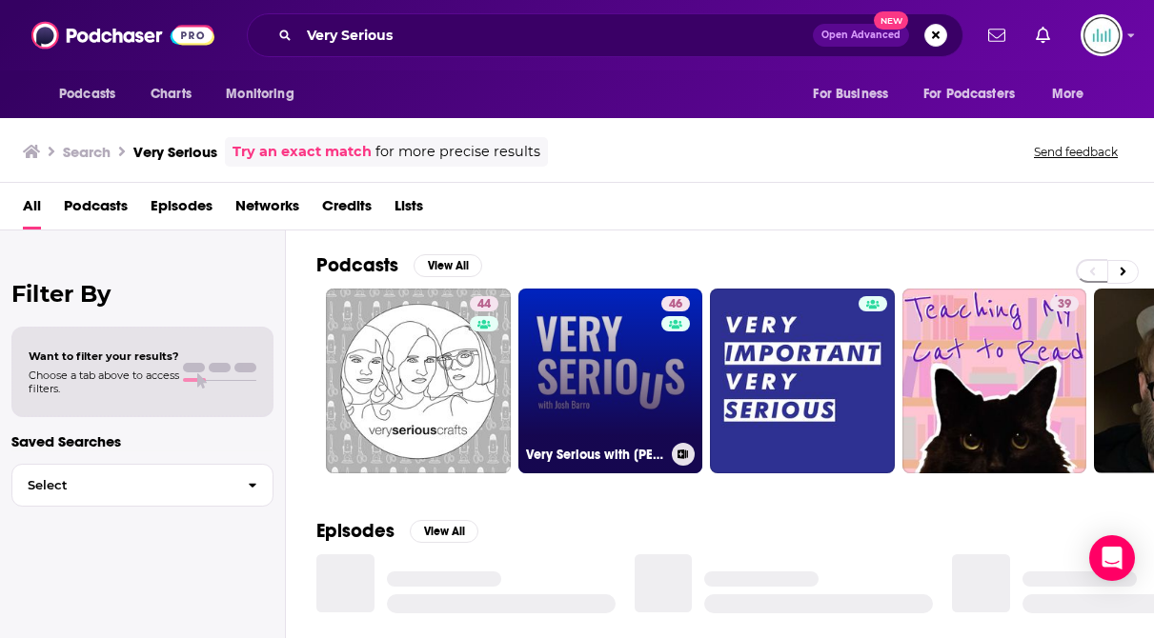
click at [599, 357] on link "46 Very Serious with [PERSON_NAME]" at bounding box center [610, 381] width 185 height 185
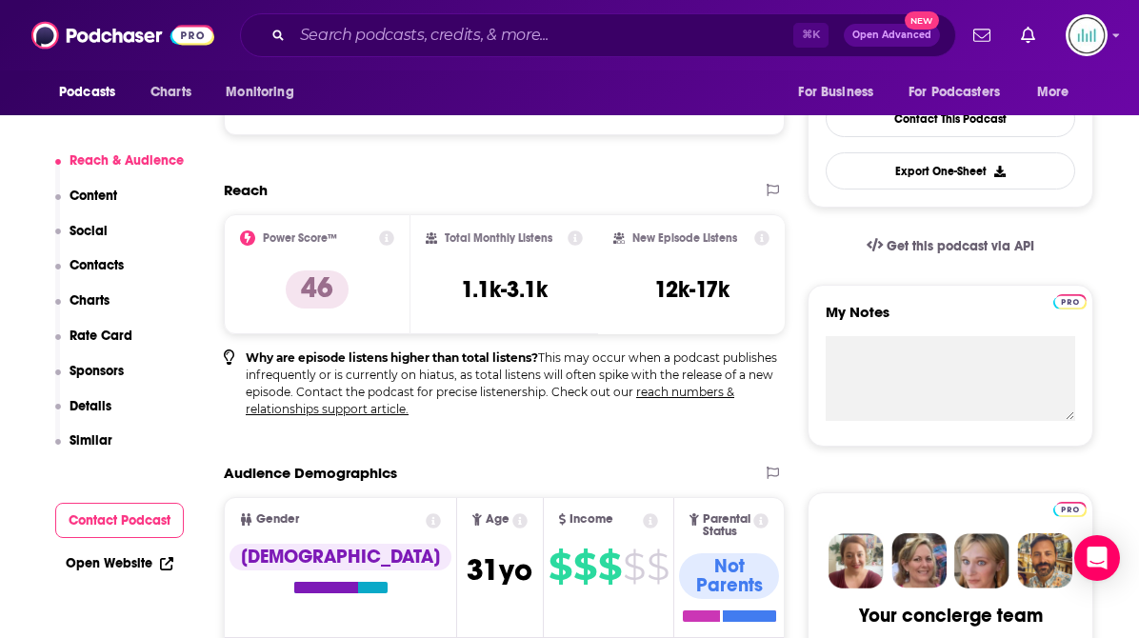
scroll to position [502, 0]
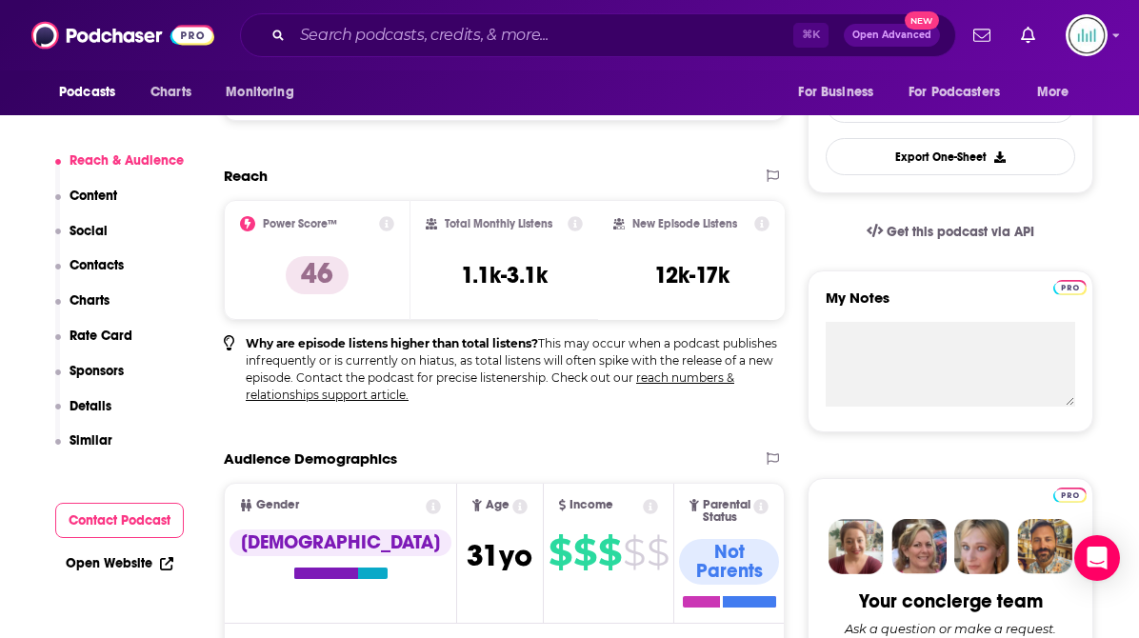
click at [100, 263] on p "Contacts" at bounding box center [97, 265] width 54 height 16
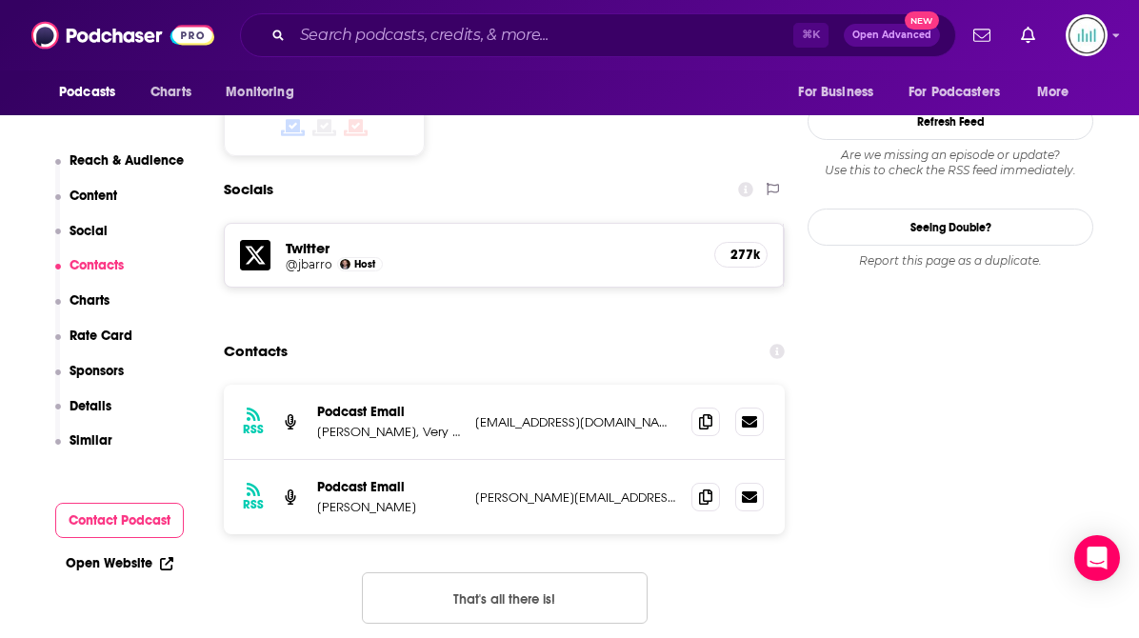
scroll to position [1785, 0]
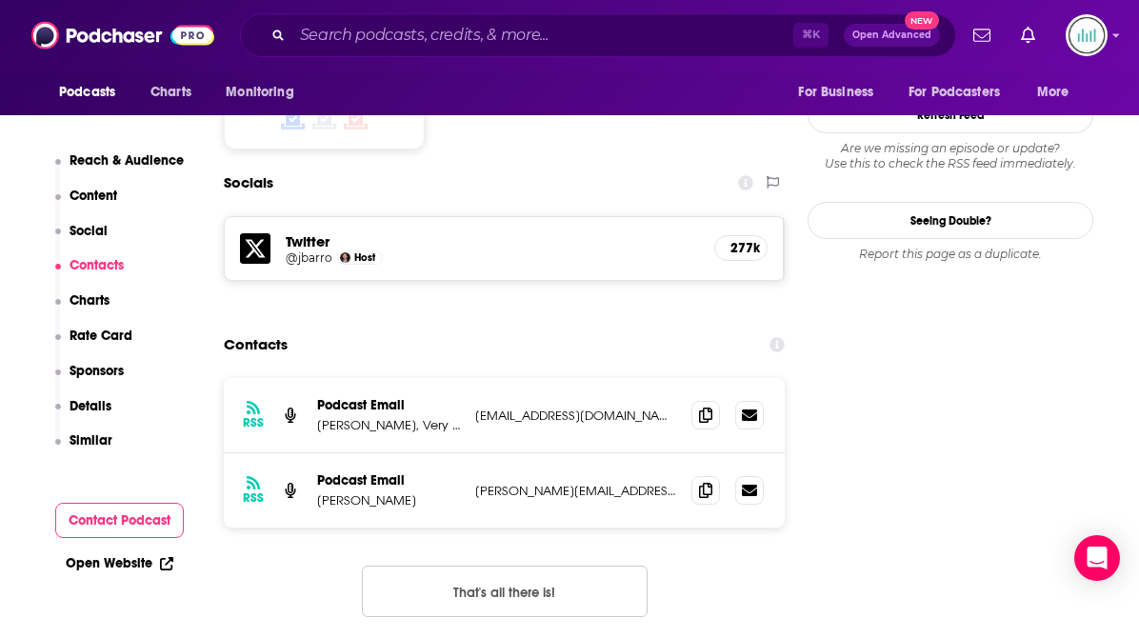
click at [491, 408] on p "[EMAIL_ADDRESS][DOMAIN_NAME]" at bounding box center [575, 416] width 201 height 16
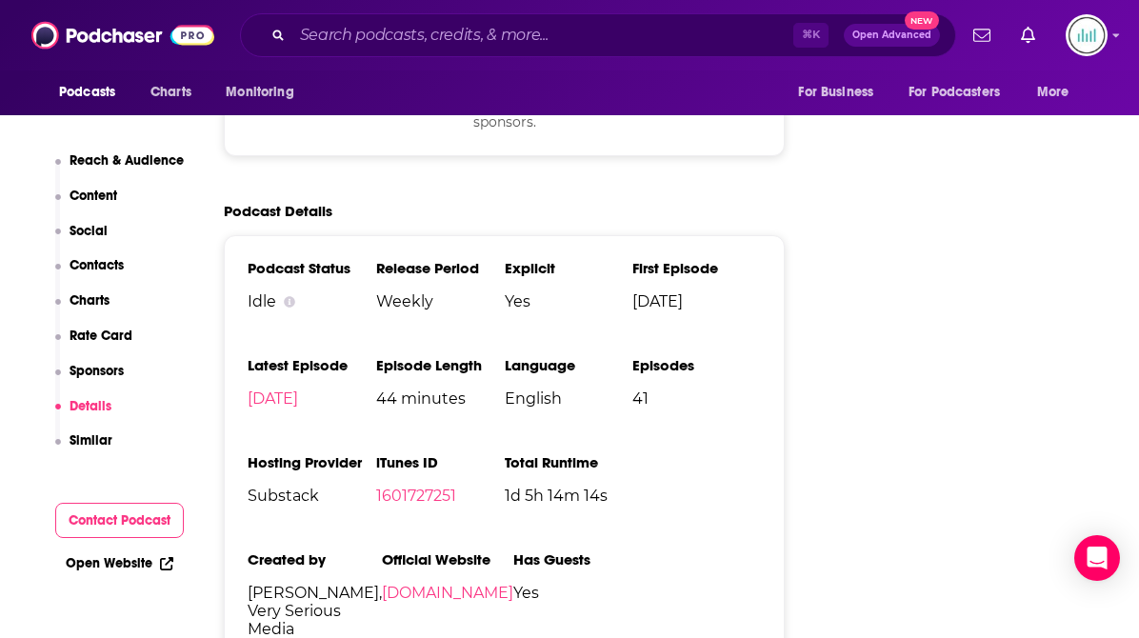
scroll to position [2937, 0]
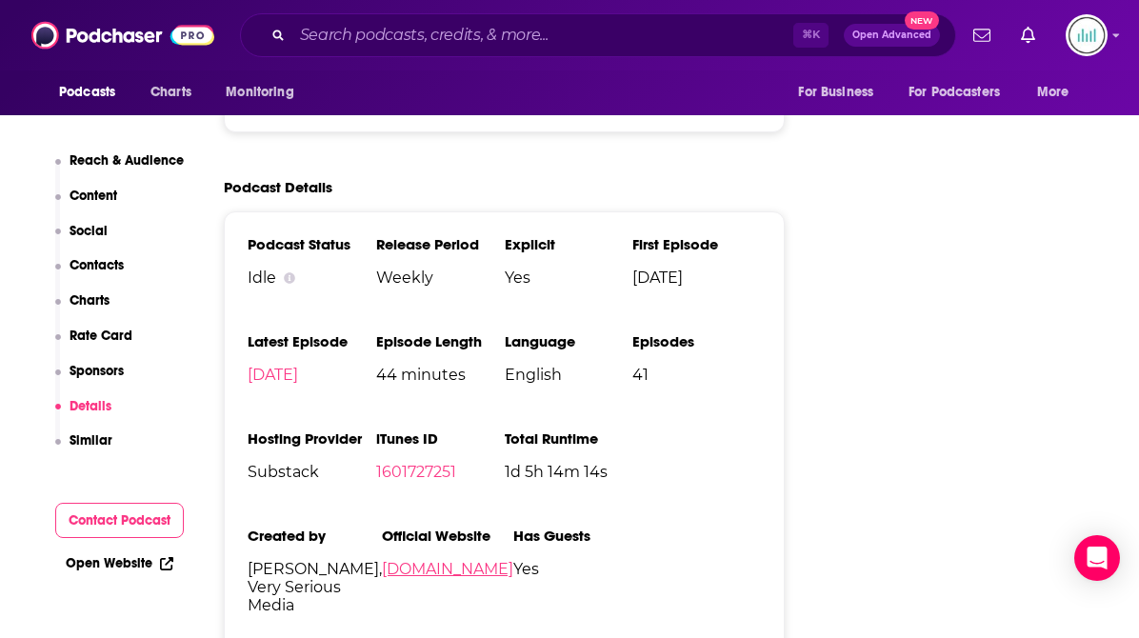
click at [382, 560] on link "[DOMAIN_NAME]" at bounding box center [447, 569] width 131 height 18
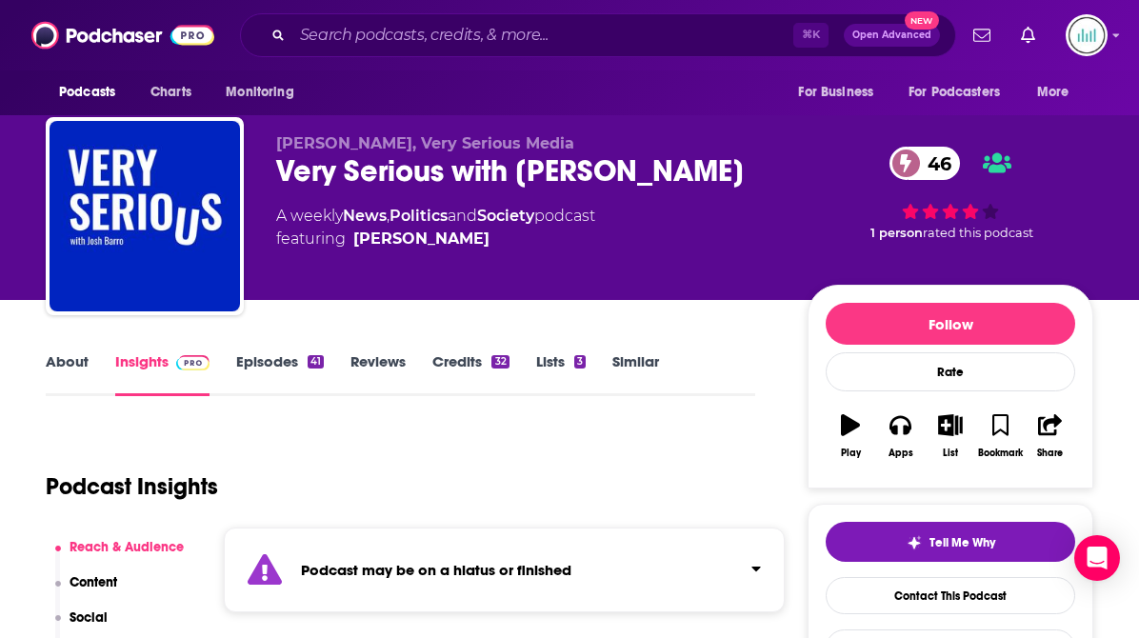
scroll to position [0, 0]
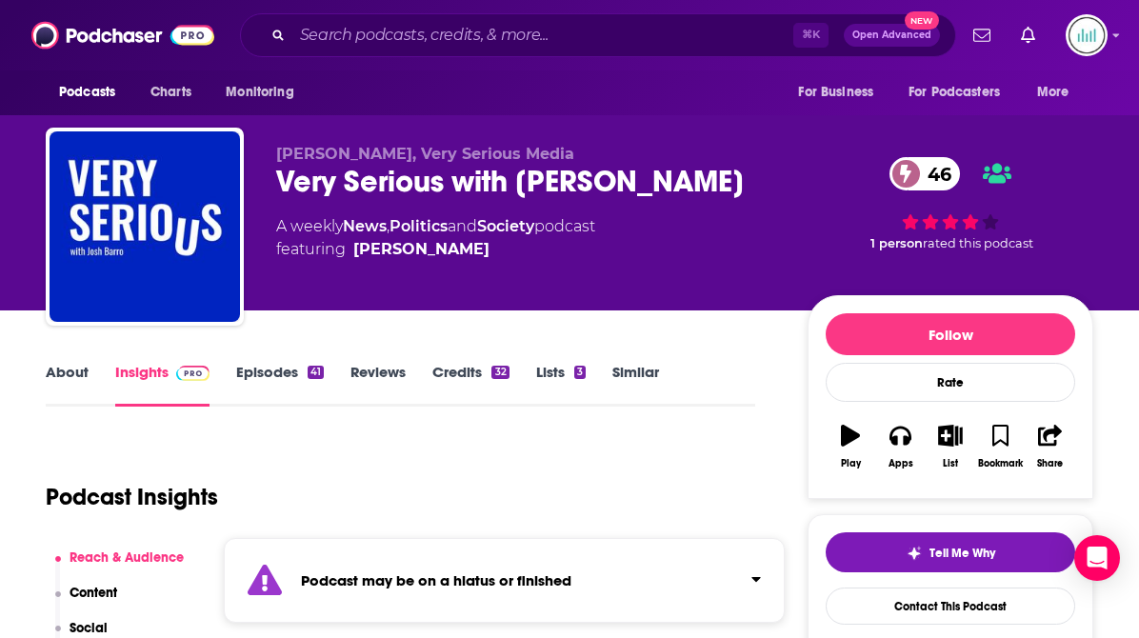
click at [107, 555] on p "Reach & Audience" at bounding box center [127, 558] width 114 height 16
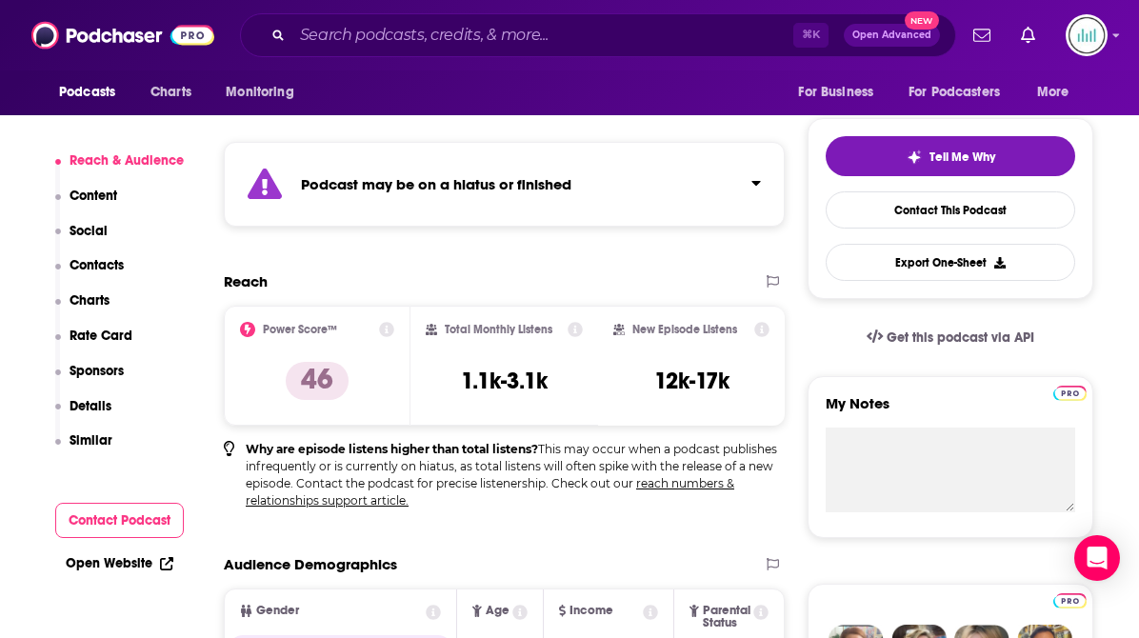
scroll to position [404, 0]
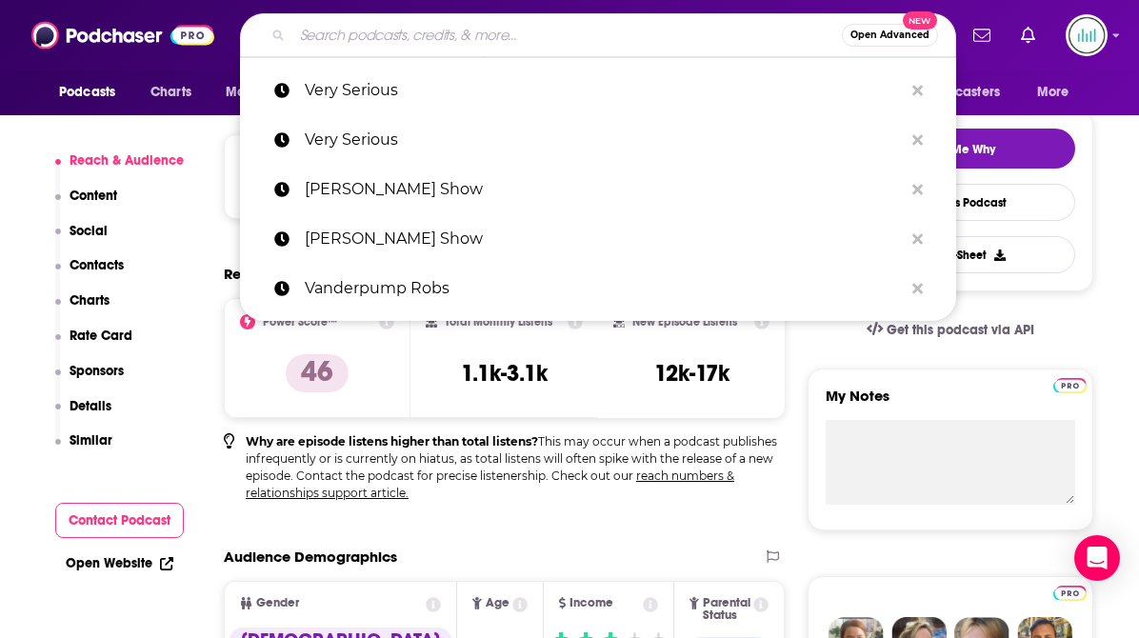
click at [329, 34] on input "Search podcasts, credits, & more..." at bounding box center [567, 35] width 550 height 30
paste input "Dog Shirt Daily"
type input "Dog Shirt Daily"
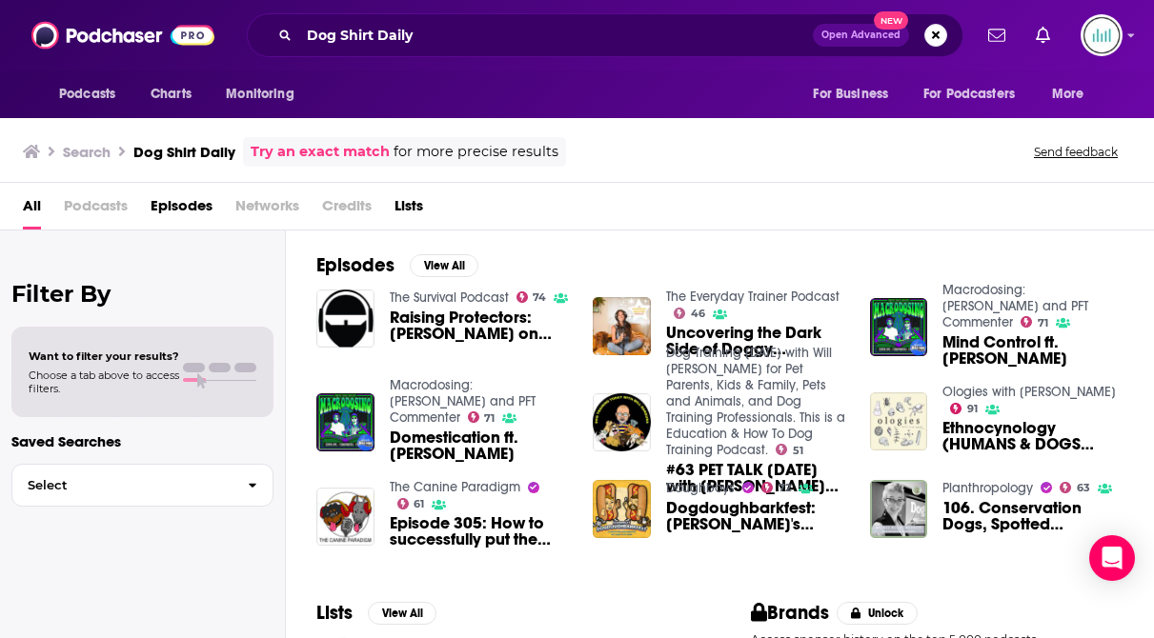
click at [315, 150] on link "Try an exact match" at bounding box center [320, 152] width 139 height 22
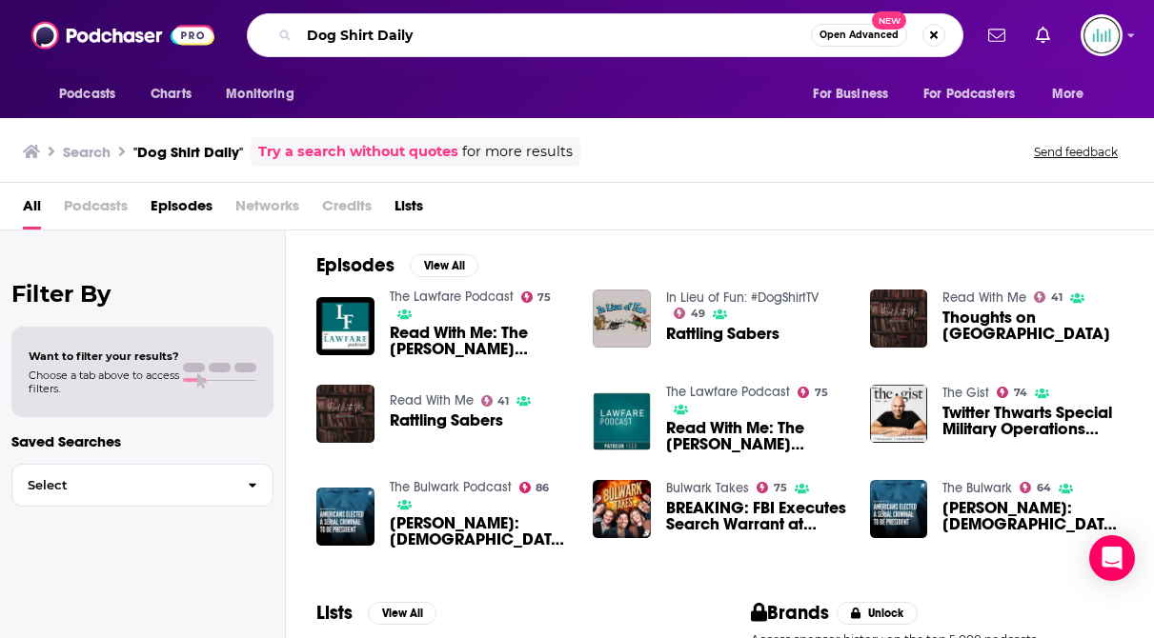
drag, startPoint x: 426, startPoint y: 30, endPoint x: 298, endPoint y: 46, distance: 128.6
click at [298, 39] on div "Dog Shirt Daily Open Advanced New" at bounding box center [605, 35] width 716 height 44
paste input "[GEOGRAPHIC_DATA]"
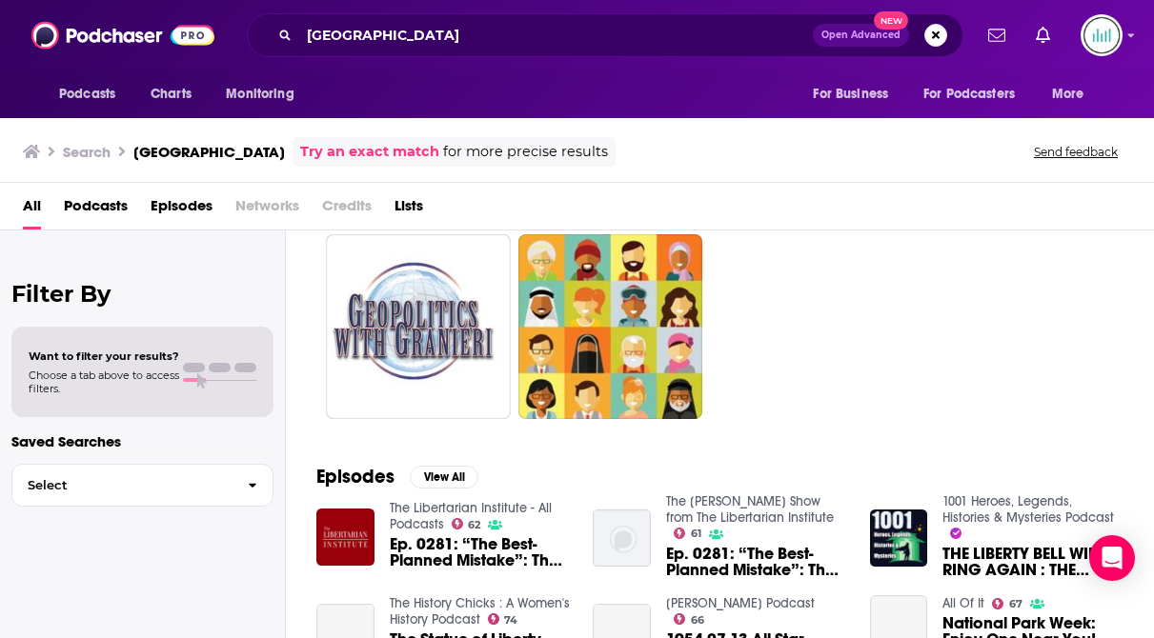
scroll to position [68, 0]
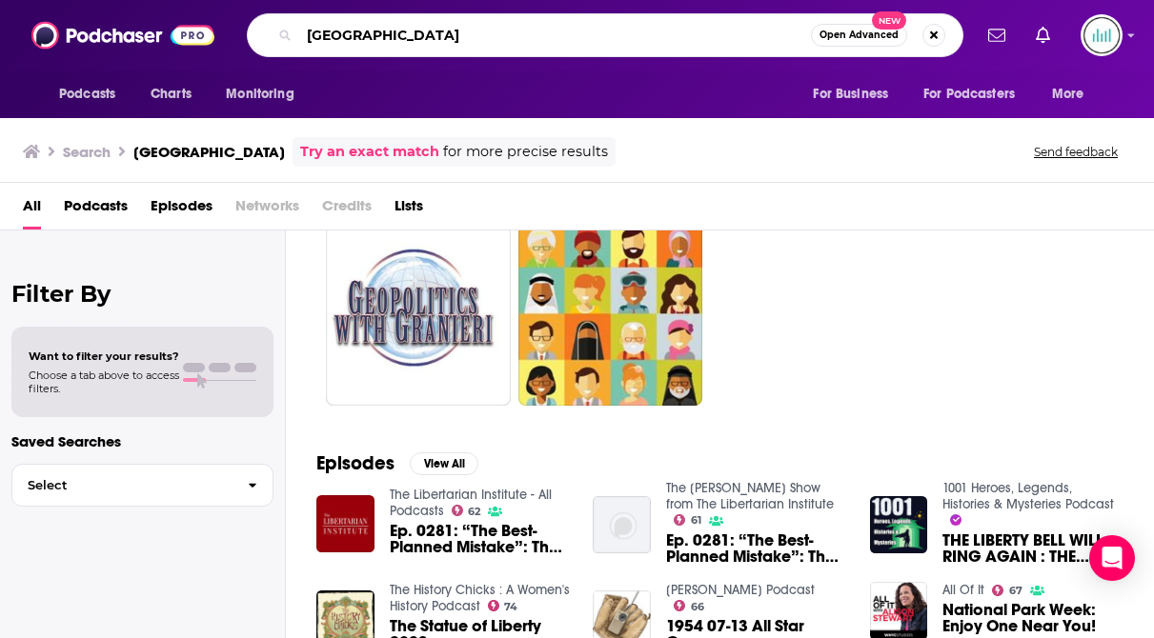
drag, startPoint x: 497, startPoint y: 31, endPoint x: 286, endPoint y: 32, distance: 211.5
click at [286, 32] on div "[GEOGRAPHIC_DATA] Open Advanced New" at bounding box center [605, 35] width 716 height 44
paste input "[PERSON_NAME]"
type input "[PERSON_NAME]"
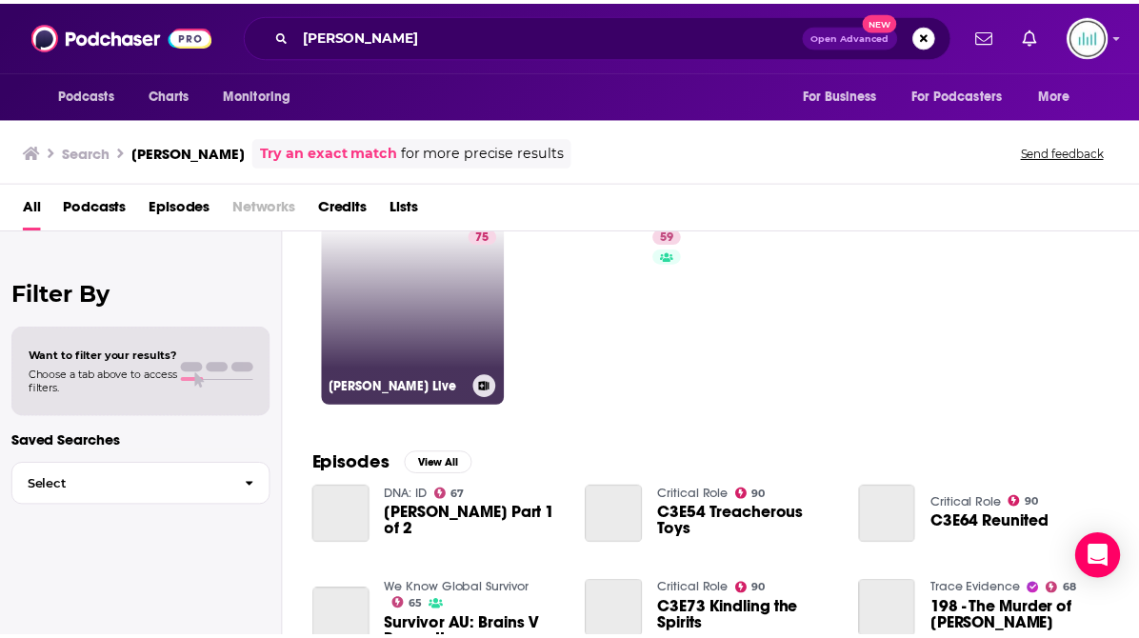
scroll to position [28, 0]
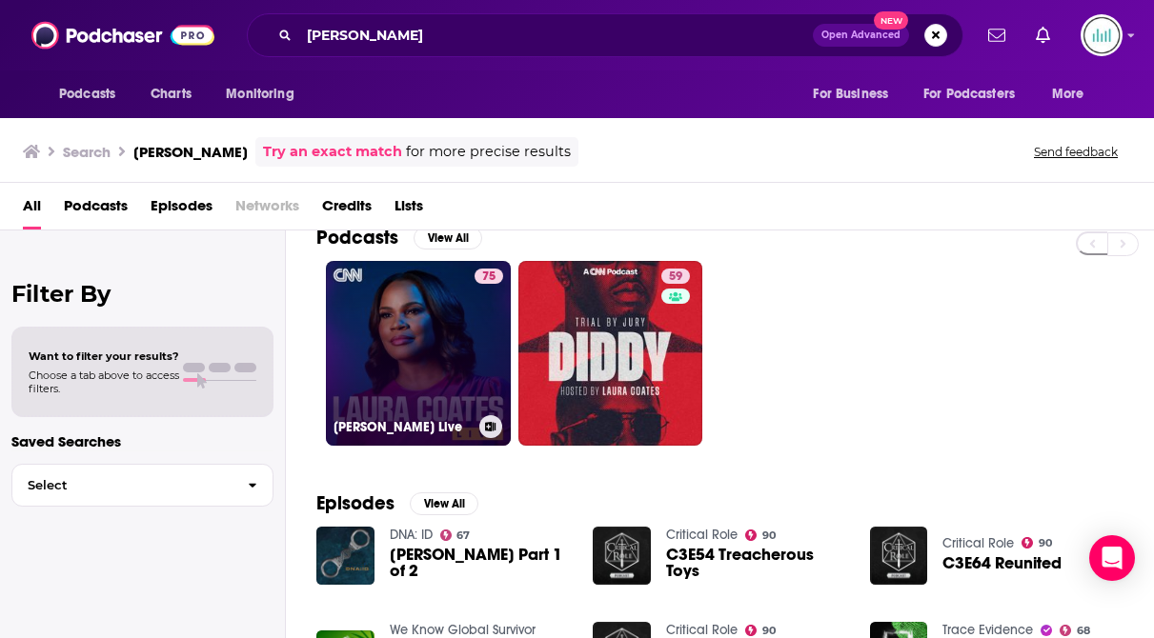
click at [410, 332] on link "75 [PERSON_NAME] Live" at bounding box center [418, 353] width 185 height 185
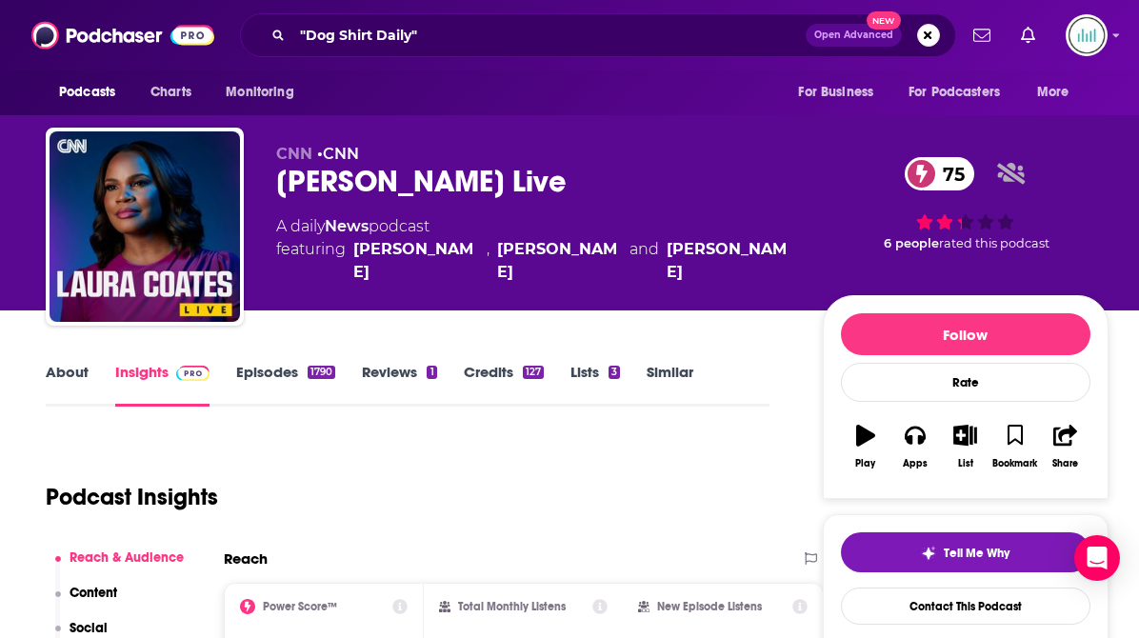
click at [62, 365] on link "About" at bounding box center [67, 385] width 43 height 44
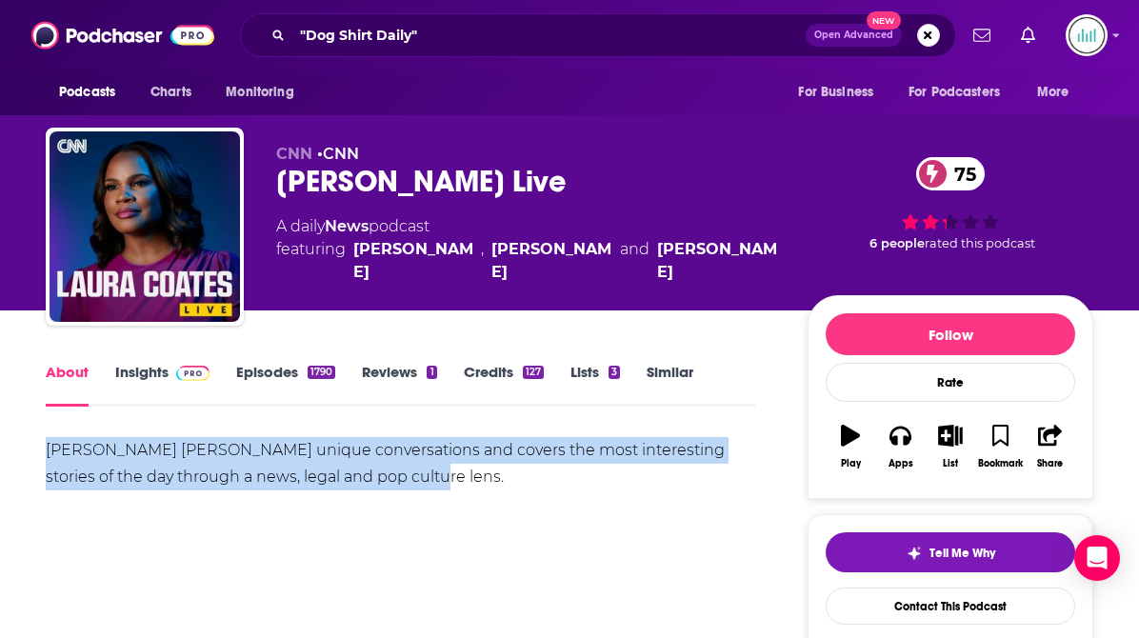
drag, startPoint x: 378, startPoint y: 479, endPoint x: 44, endPoint y: 441, distance: 336.6
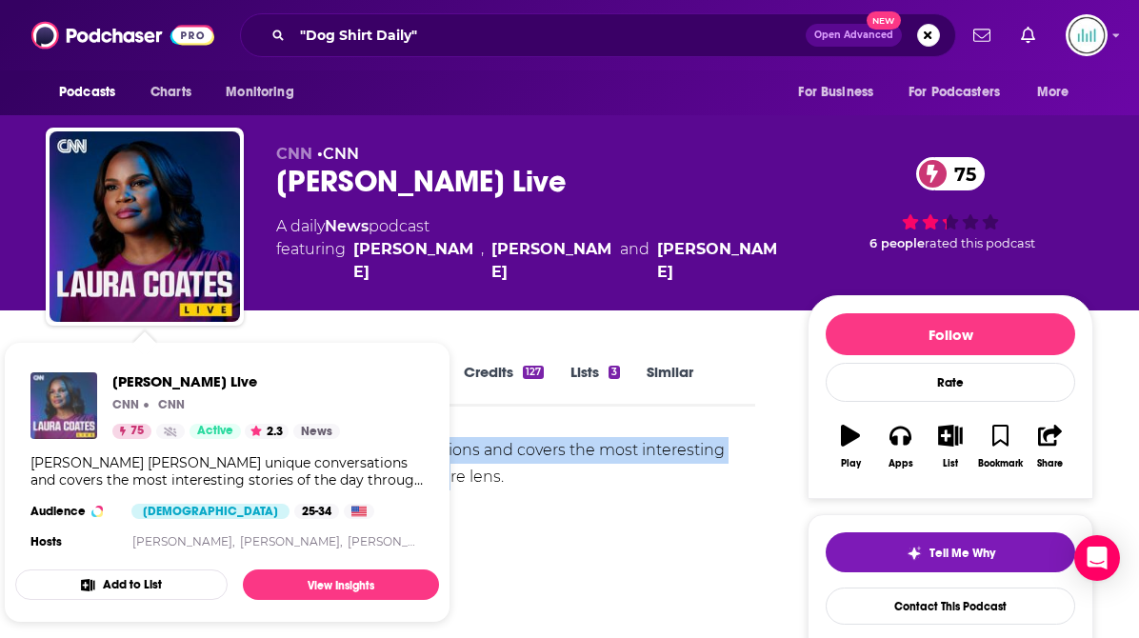
click at [74, 414] on img "Laura Coates Live" at bounding box center [63, 406] width 67 height 67
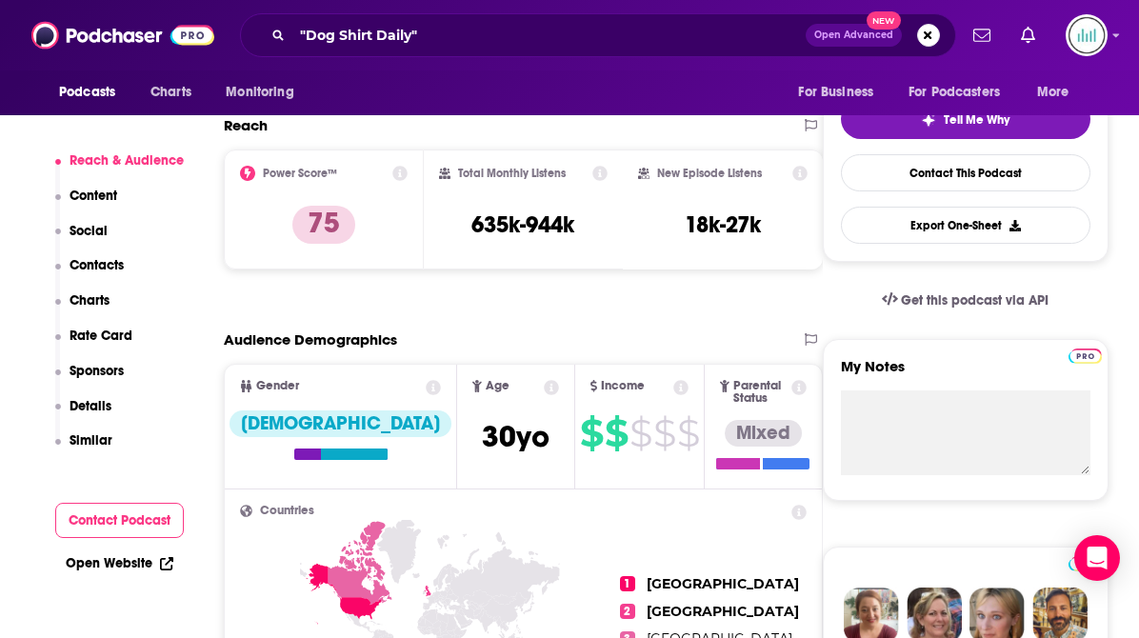
scroll to position [415, 0]
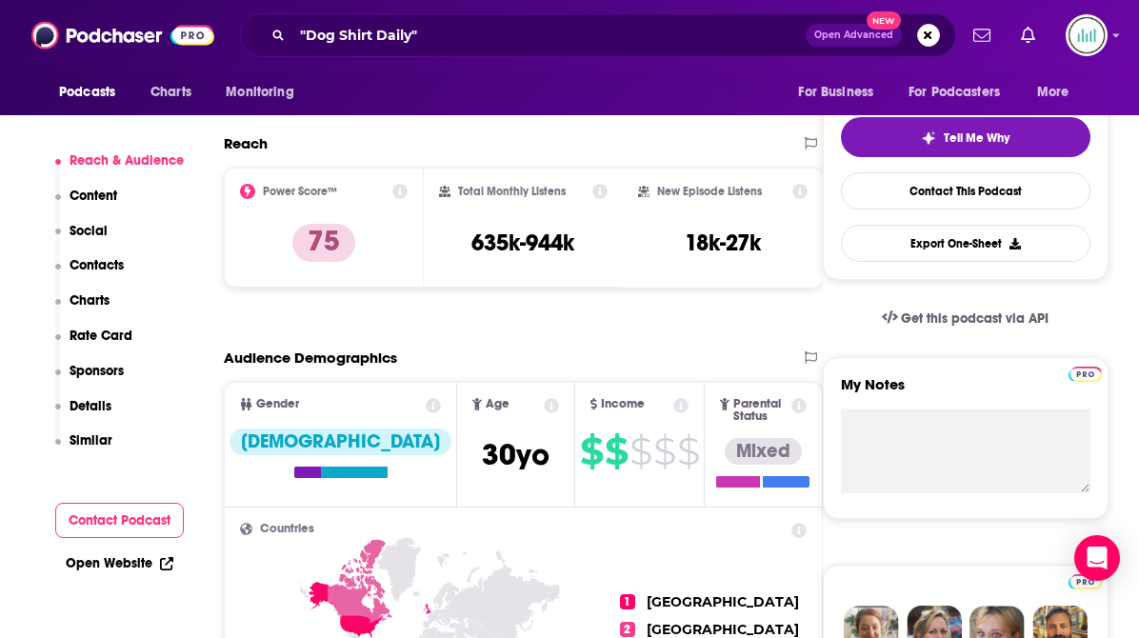
click at [100, 270] on p "Contacts" at bounding box center [97, 265] width 54 height 16
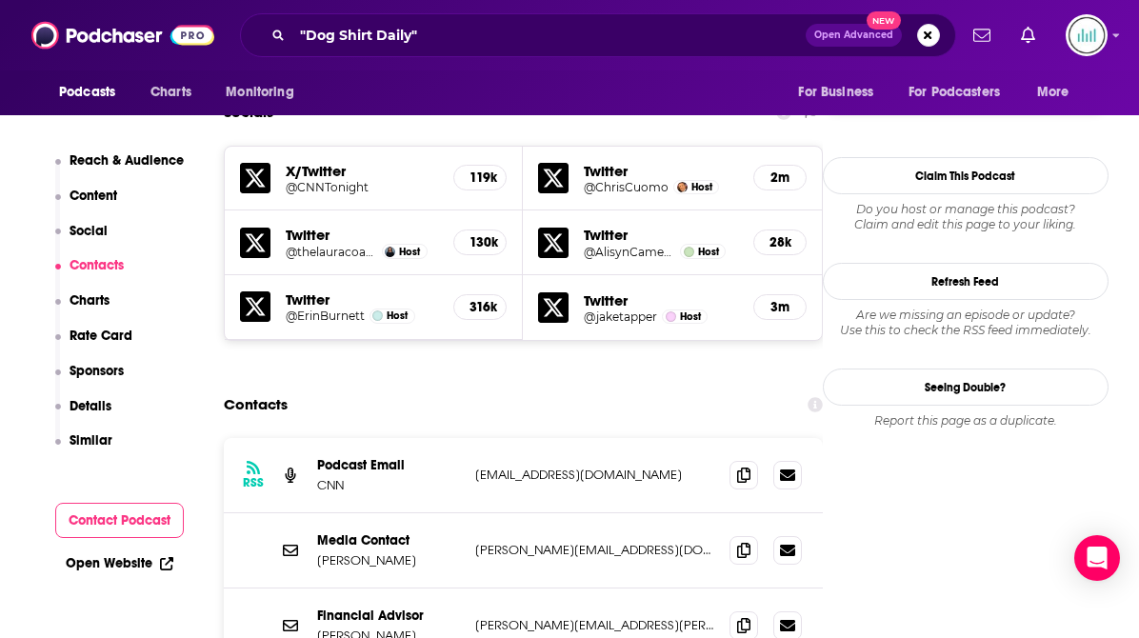
scroll to position [1685, 0]
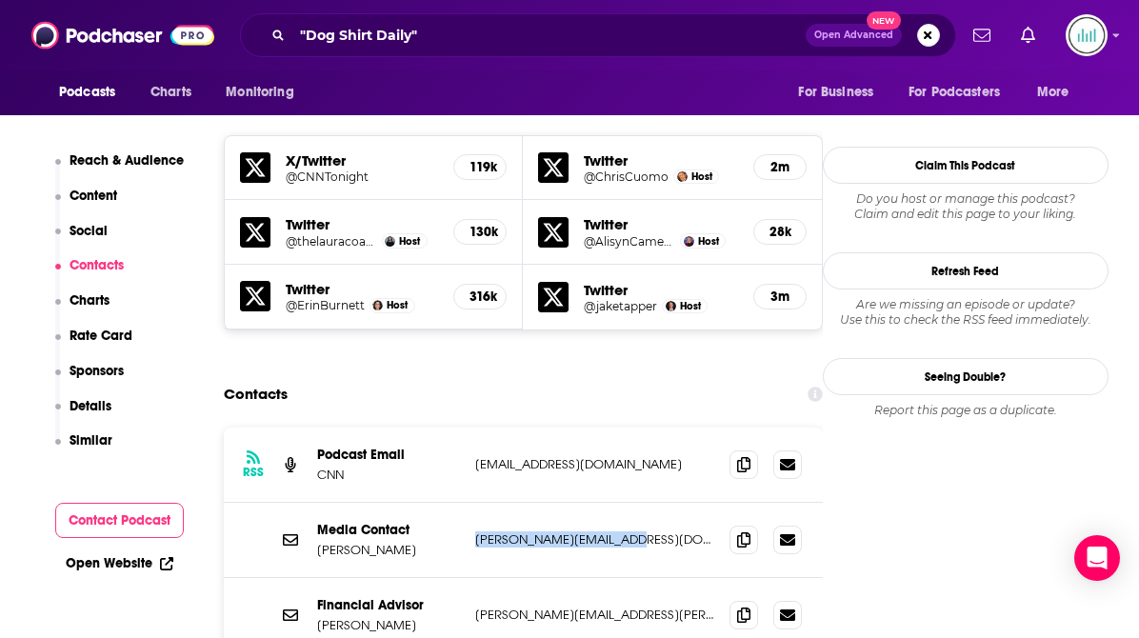
drag, startPoint x: 629, startPoint y: 427, endPoint x: 475, endPoint y: 423, distance: 153.4
click at [475, 532] on p "[PERSON_NAME][EMAIL_ADDRESS][DOMAIN_NAME]" at bounding box center [594, 540] width 239 height 16
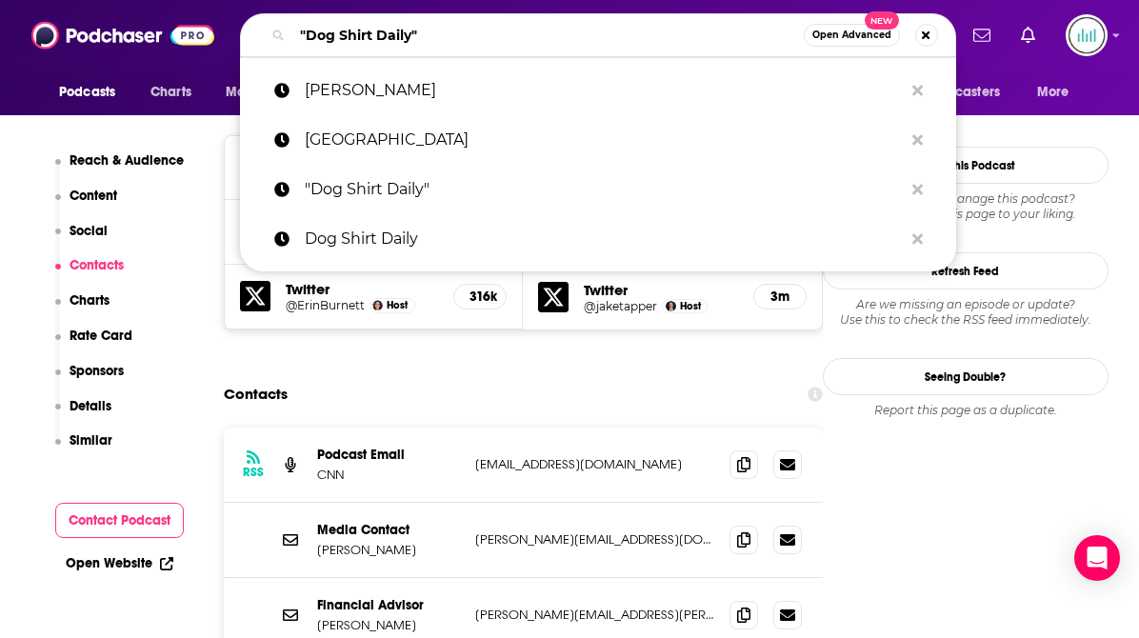
drag, startPoint x: 437, startPoint y: 31, endPoint x: 272, endPoint y: 32, distance: 165.8
click at [272, 32] on div ""Dog Shirt Daily" Open Advanced New" at bounding box center [598, 35] width 716 height 44
paste input "[PERSON_NAME] Live"
type input "[PERSON_NAME] Live"
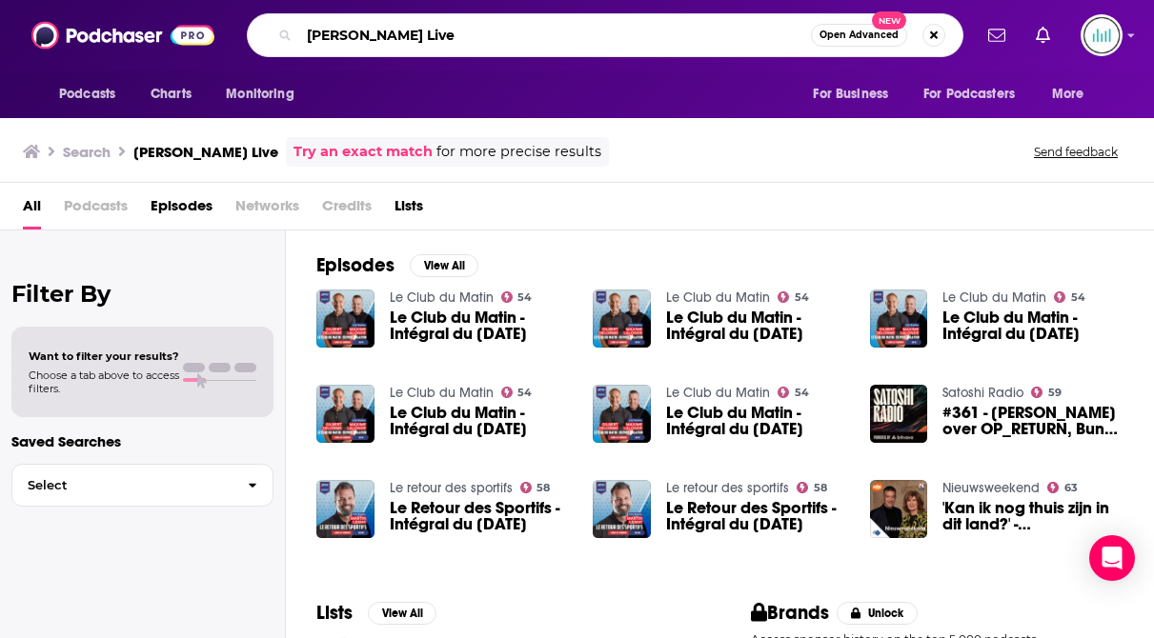
drag, startPoint x: 390, startPoint y: 34, endPoint x: 480, endPoint y: 36, distance: 90.5
click at [478, 36] on input "[PERSON_NAME] Live" at bounding box center [555, 35] width 512 height 30
type input "[PERSON_NAME]"
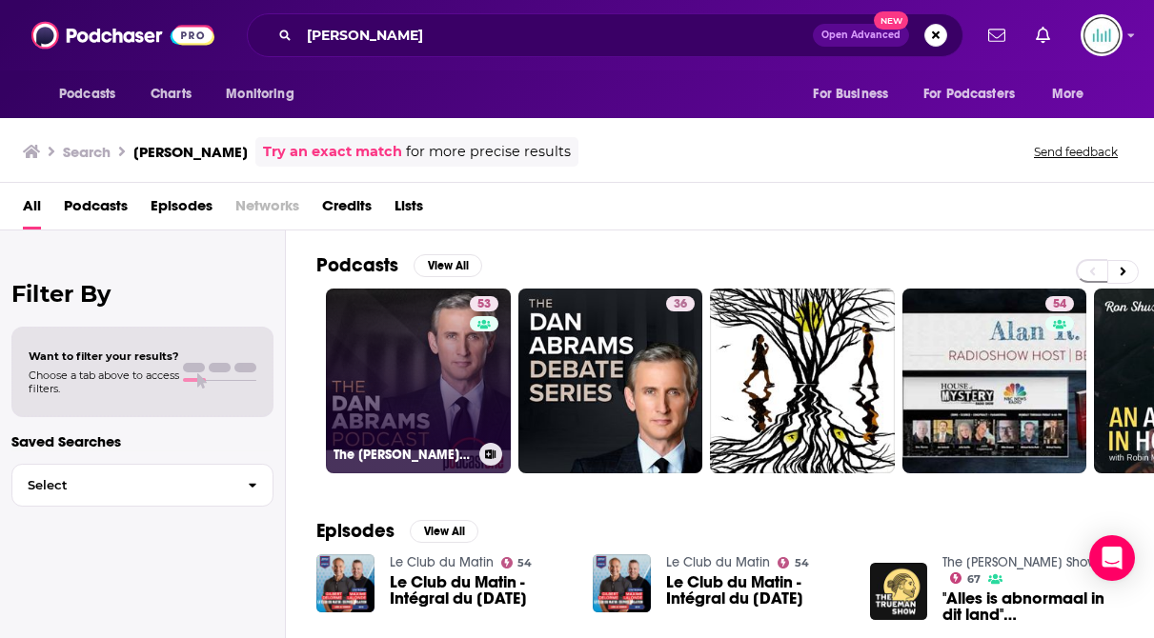
click at [382, 386] on link "53 The [PERSON_NAME] Podcast" at bounding box center [418, 381] width 185 height 185
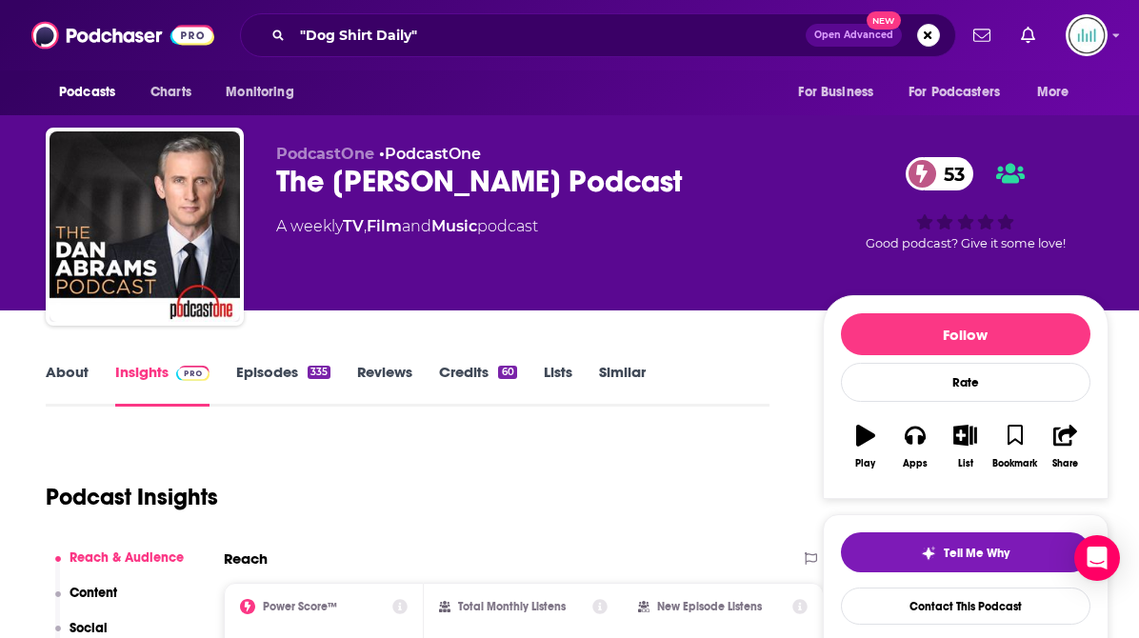
click at [55, 371] on link "About" at bounding box center [67, 385] width 43 height 44
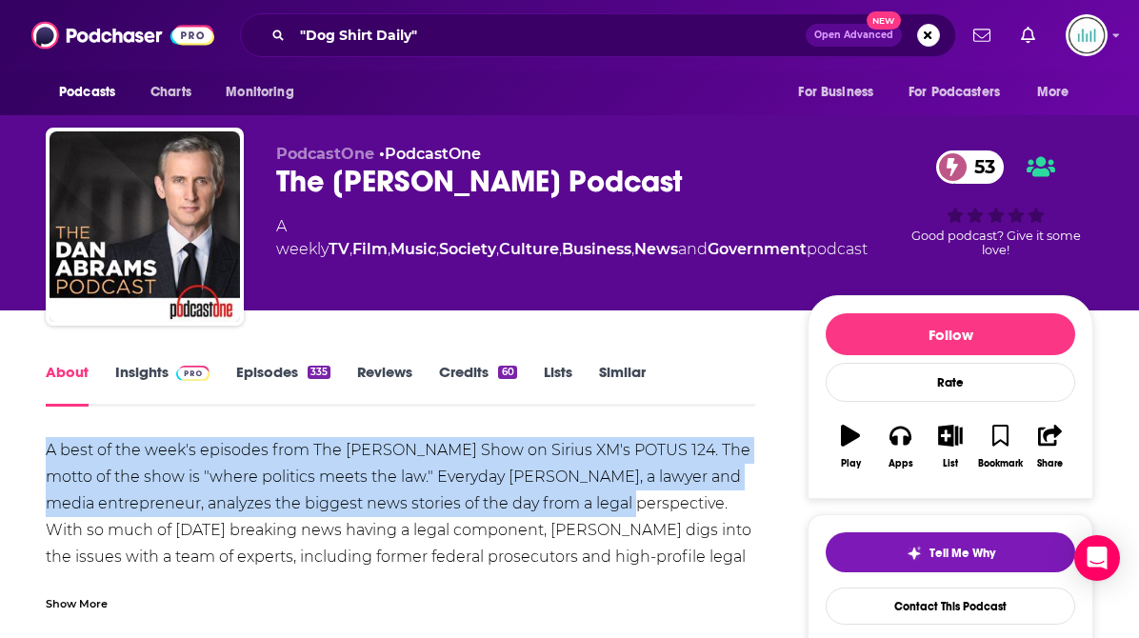
drag, startPoint x: 675, startPoint y: 505, endPoint x: -16, endPoint y: 455, distance: 693.5
click at [0, 455] on html "Podcasts Charts Monitoring "Dog Shirt Daily" Open Advanced New For Business For…" at bounding box center [569, 319] width 1139 height 638
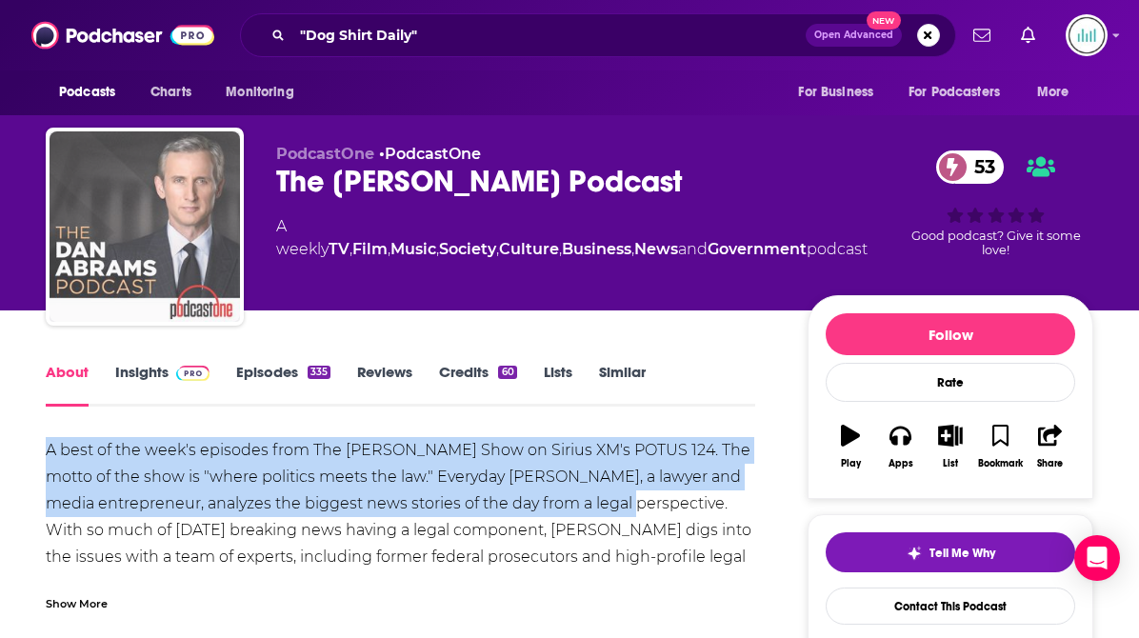
click at [168, 202] on img "The Dan Abrams Podcast" at bounding box center [145, 226] width 191 height 191
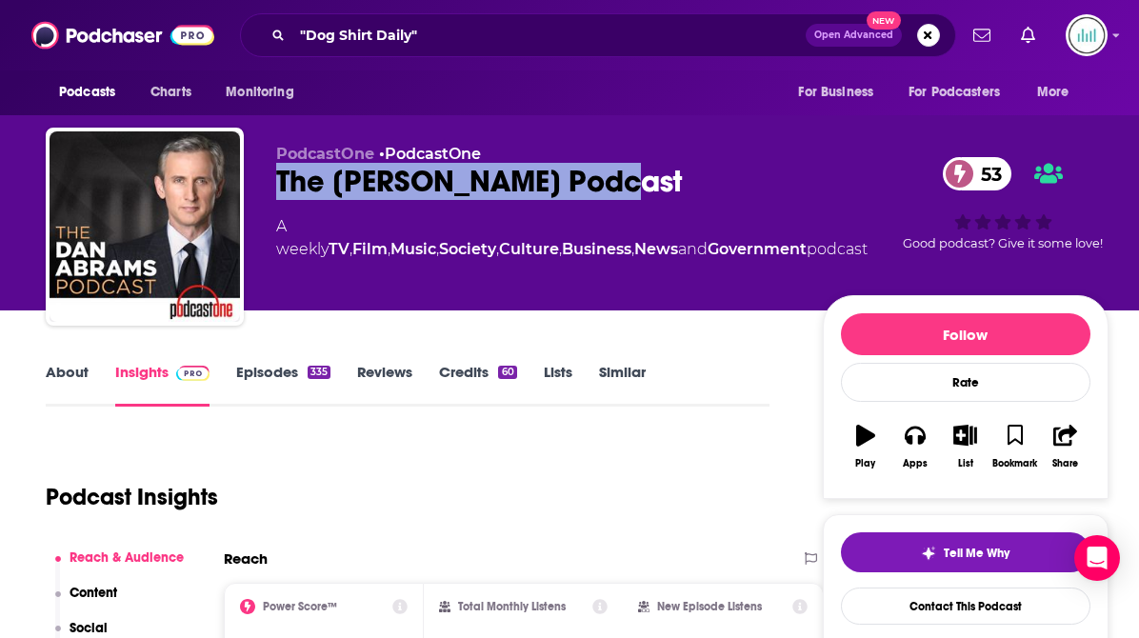
drag, startPoint x: 276, startPoint y: 174, endPoint x: 668, endPoint y: 178, distance: 391.6
click at [668, 178] on div "The [PERSON_NAME] Podcast 53" at bounding box center [572, 181] width 592 height 37
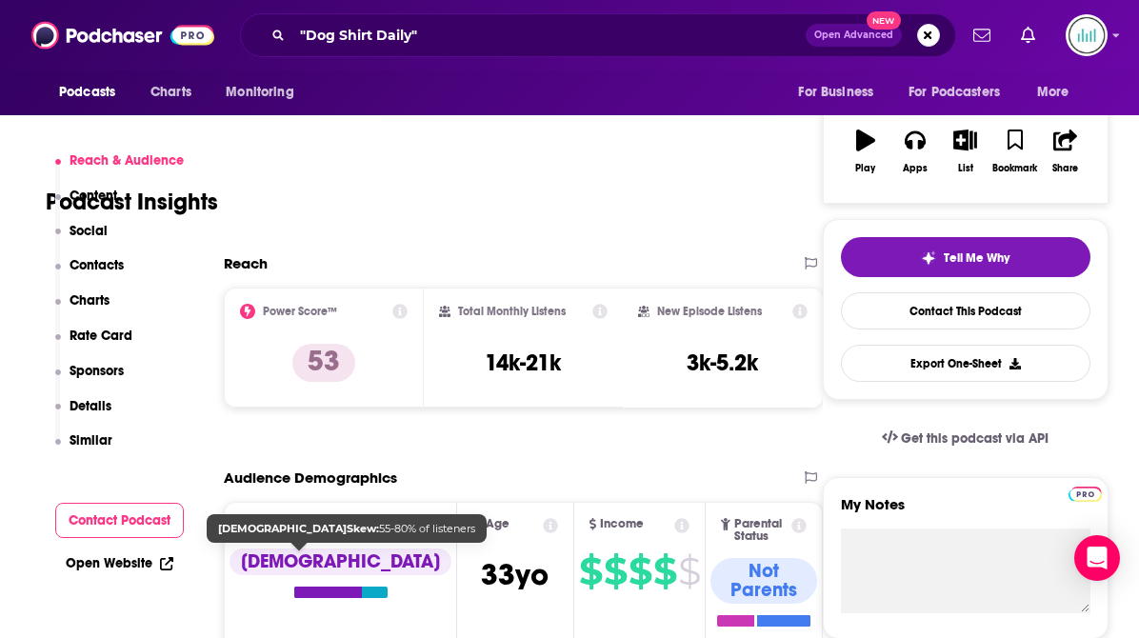
scroll to position [730, 0]
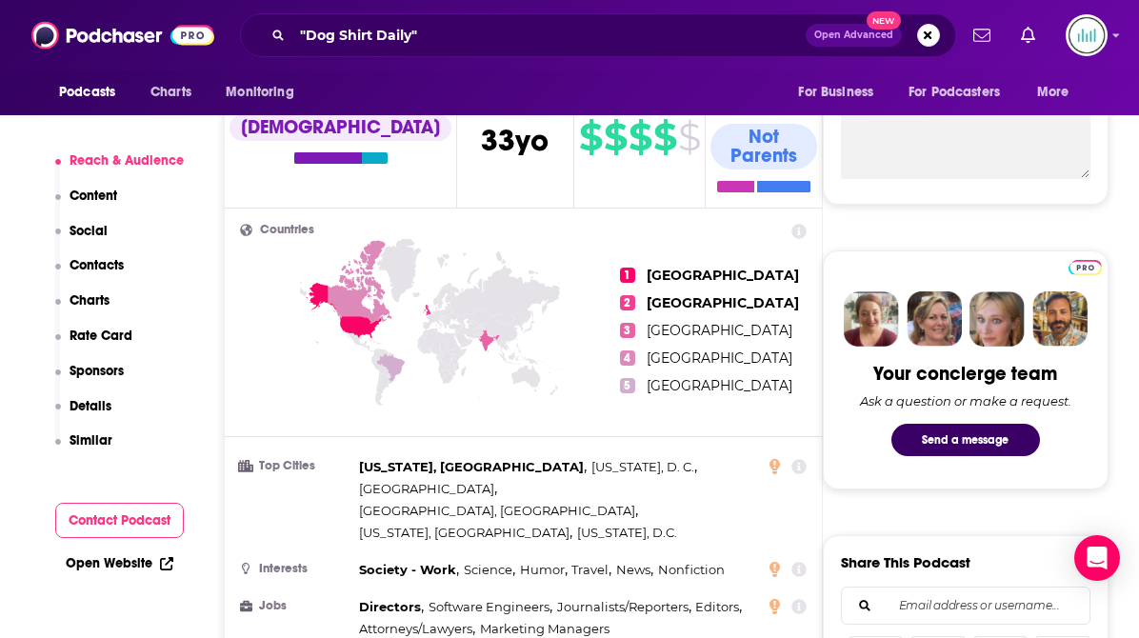
click at [115, 269] on p "Contacts" at bounding box center [97, 265] width 54 height 16
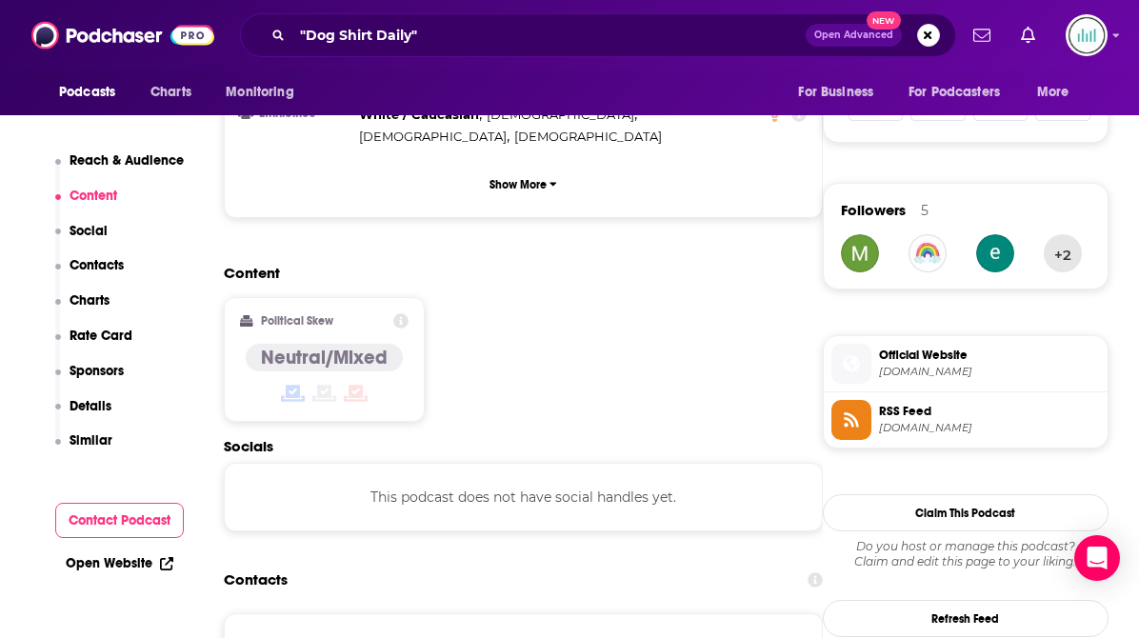
scroll to position [856, 0]
